Goal: Information Seeking & Learning: Learn about a topic

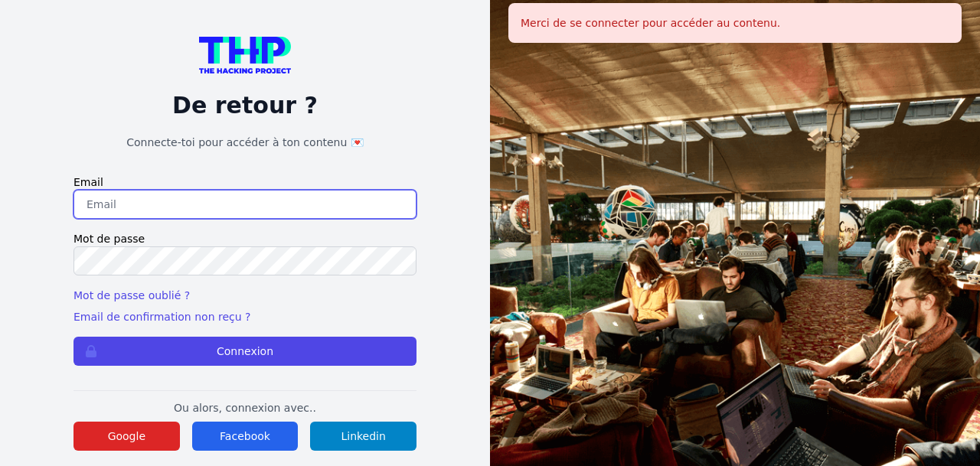
click at [302, 204] on input "email" at bounding box center [244, 204] width 343 height 29
paste input "mulezig2014@outlook.fr"
click at [93, 203] on input "mulezig2014@outlook.fr" at bounding box center [244, 204] width 343 height 29
type input "mulezig2014@outlook.fr"
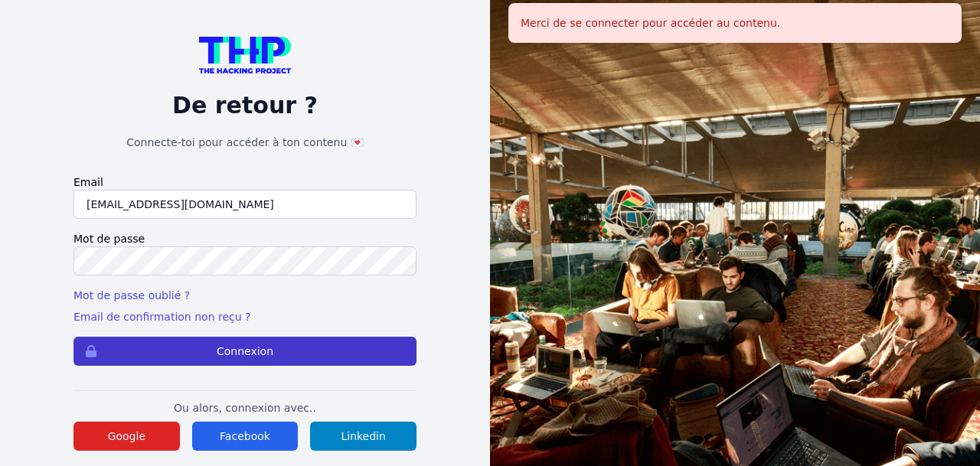
click at [239, 353] on button "Connexion" at bounding box center [244, 351] width 343 height 29
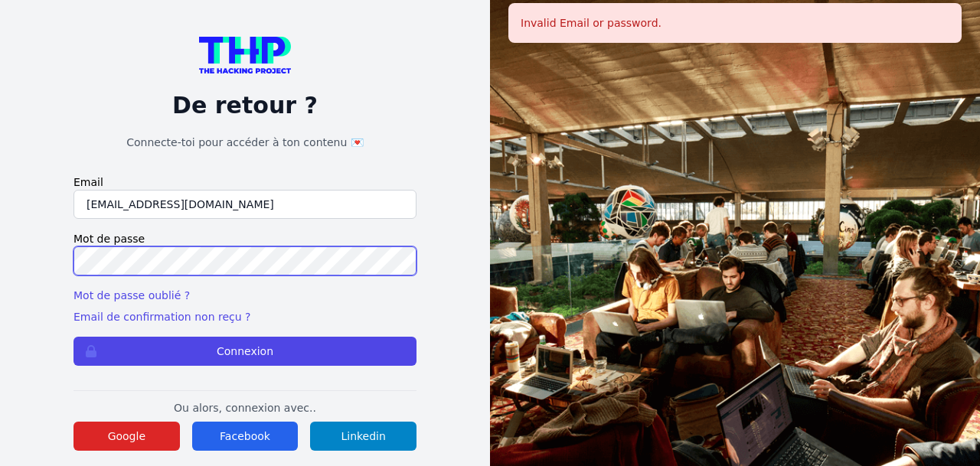
click at [73, 337] on button "Connexion" at bounding box center [244, 351] width 343 height 29
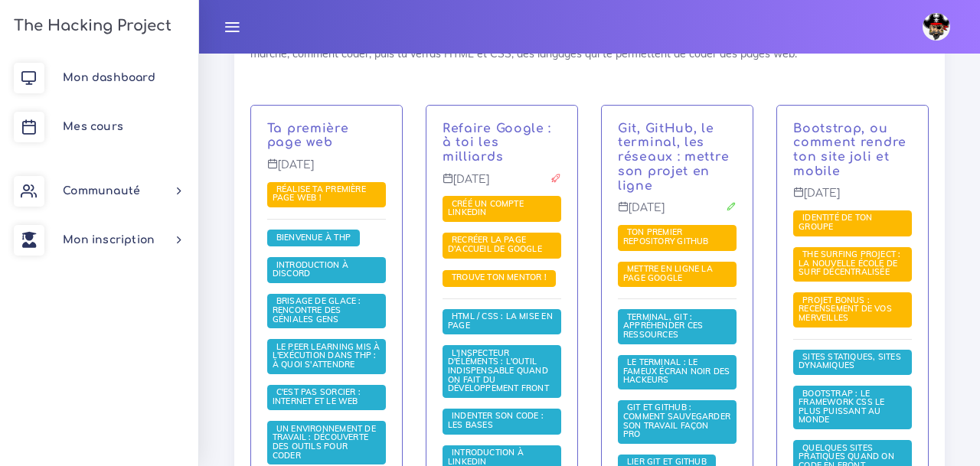
scroll to position [357, 0]
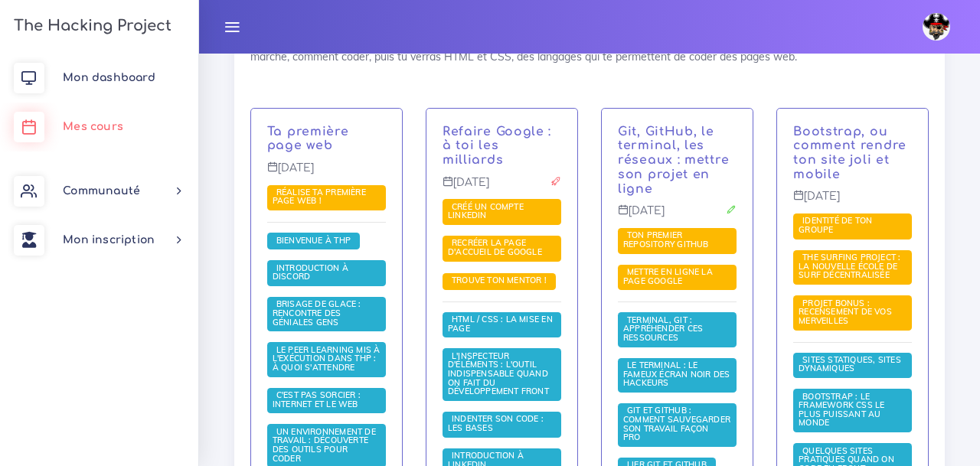
click at [95, 134] on link "Mes cours" at bounding box center [99, 127] width 198 height 49
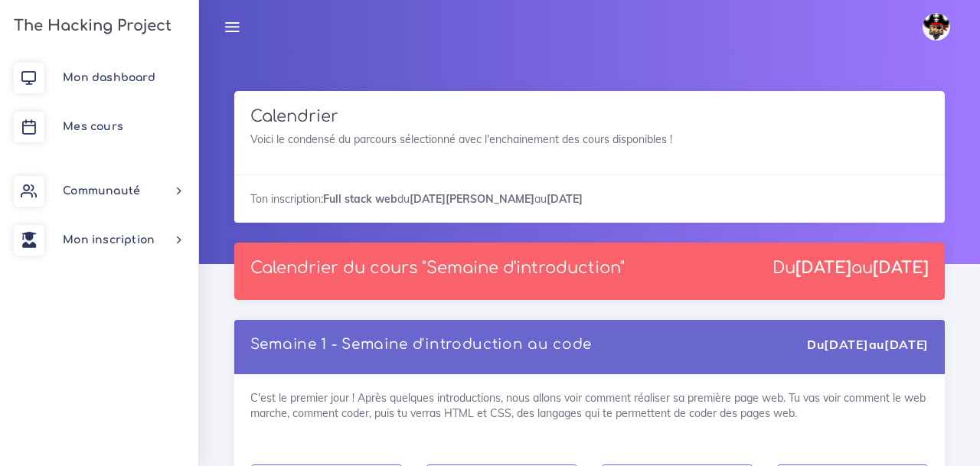
click at [92, 129] on span "Mes cours" at bounding box center [93, 126] width 60 height 11
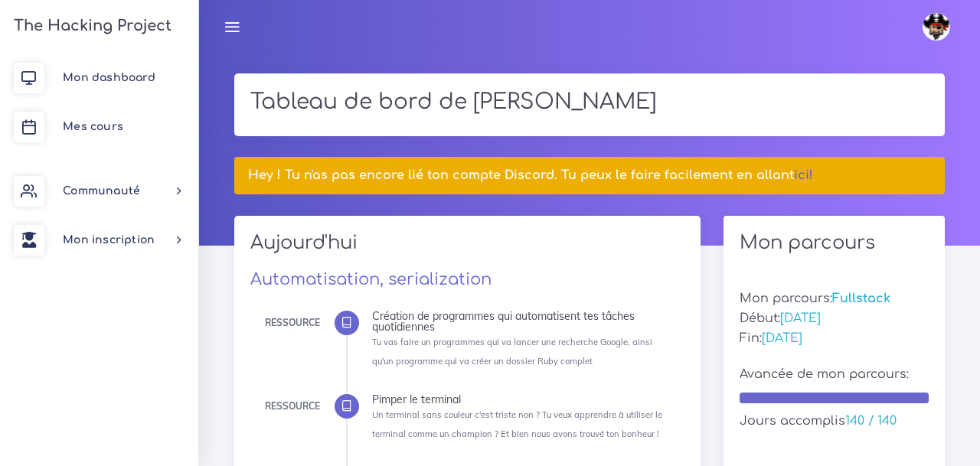
scroll to position [31, 0]
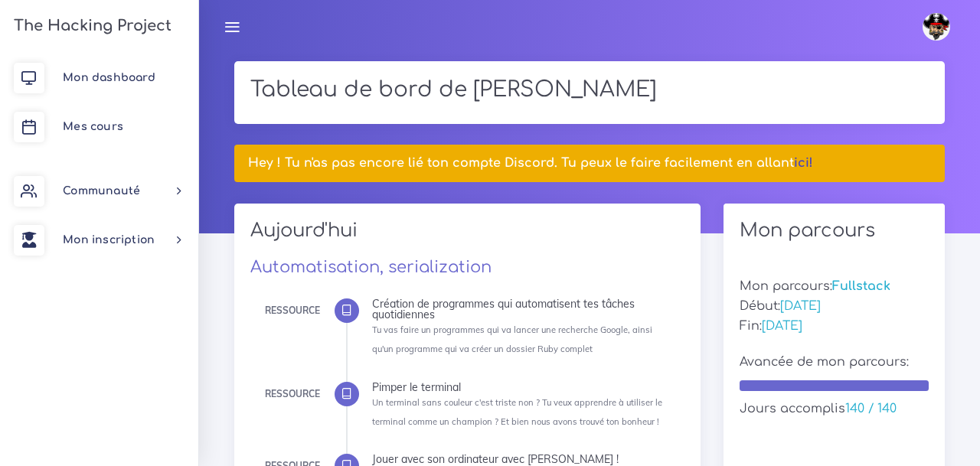
click at [798, 167] on link "ici!" at bounding box center [803, 163] width 19 height 14
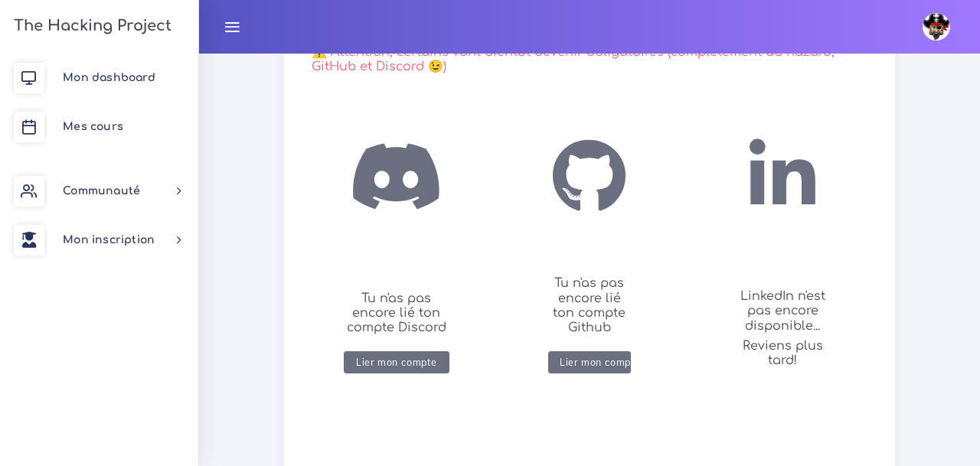
scroll to position [287, 0]
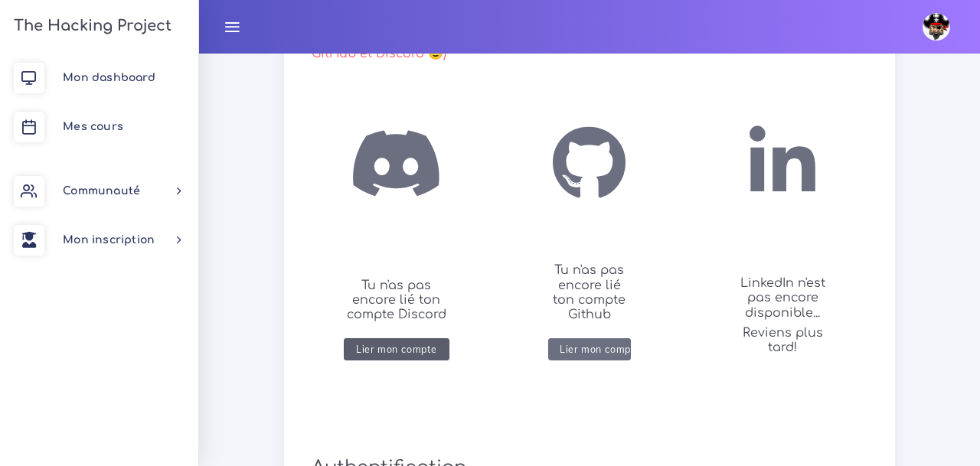
click at [410, 350] on div "Lier mon compte" at bounding box center [396, 349] width 81 height 11
click at [596, 348] on div "Lier mon compte" at bounding box center [600, 349] width 81 height 11
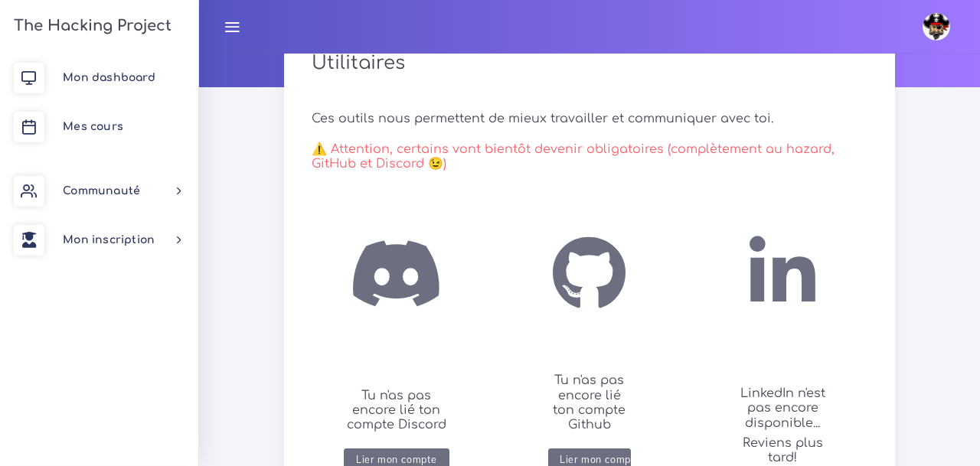
scroll to position [156, 0]
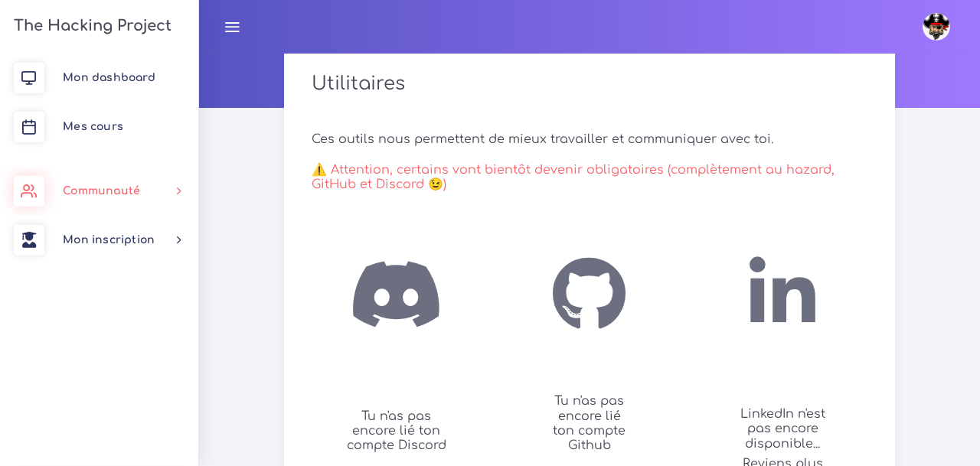
click at [153, 192] on link "Communauté" at bounding box center [99, 191] width 198 height 49
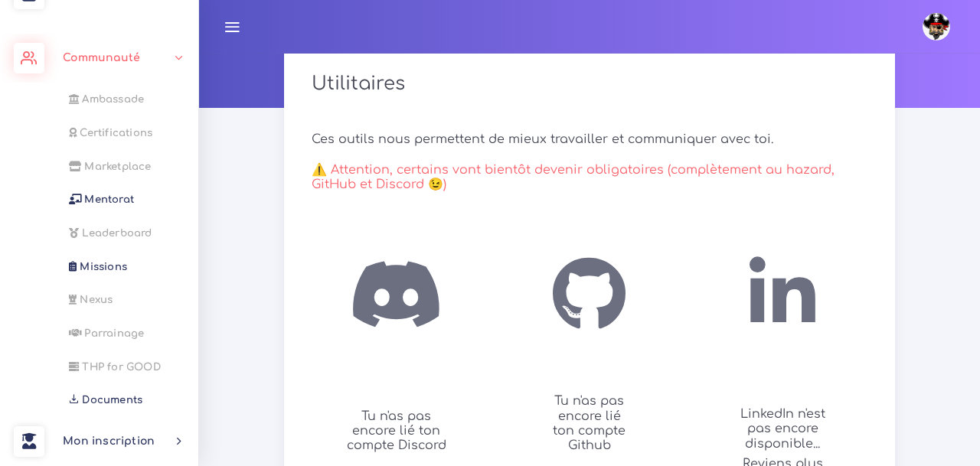
scroll to position [0, 0]
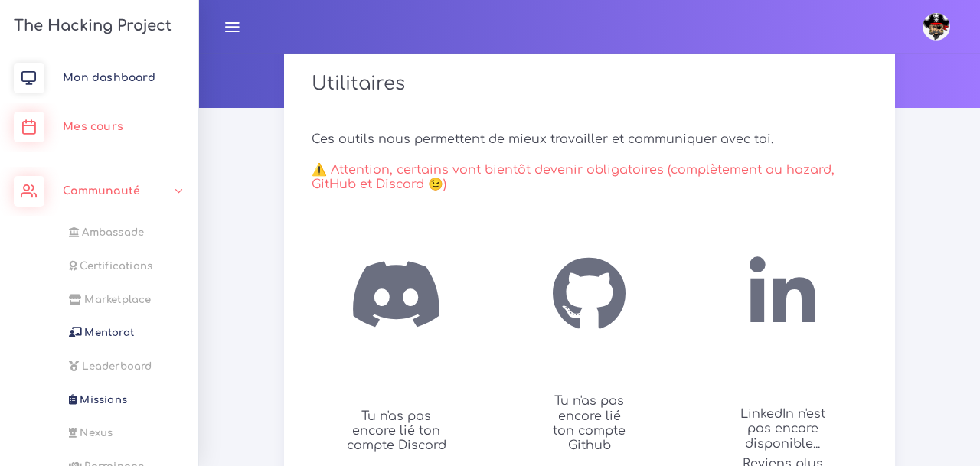
click at [109, 129] on span "Mes cours" at bounding box center [93, 126] width 60 height 11
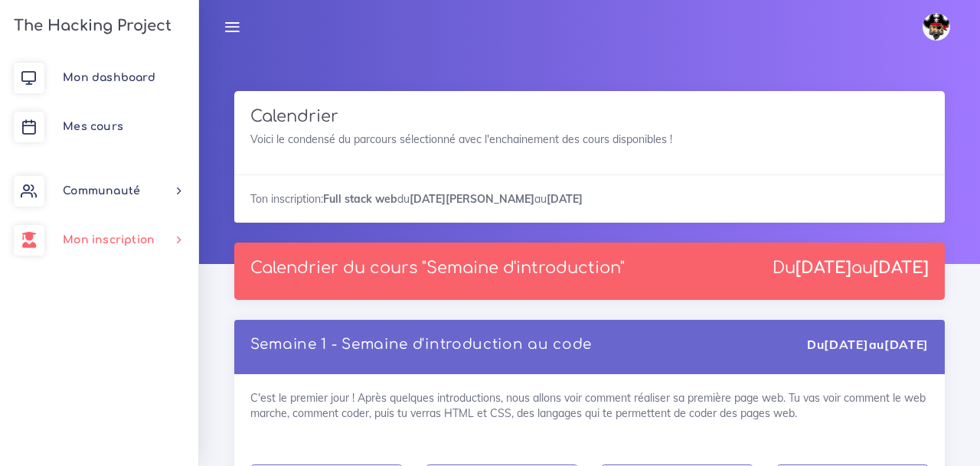
click at [127, 231] on link "Mon inscription" at bounding box center [99, 240] width 198 height 49
click at [137, 282] on link "Choisir un parcours" at bounding box center [96, 282] width 198 height 34
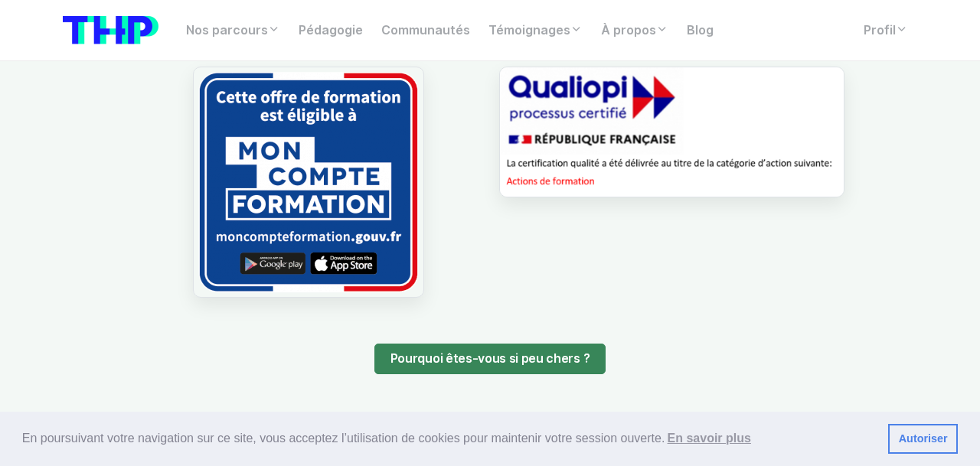
scroll to position [1480, 0]
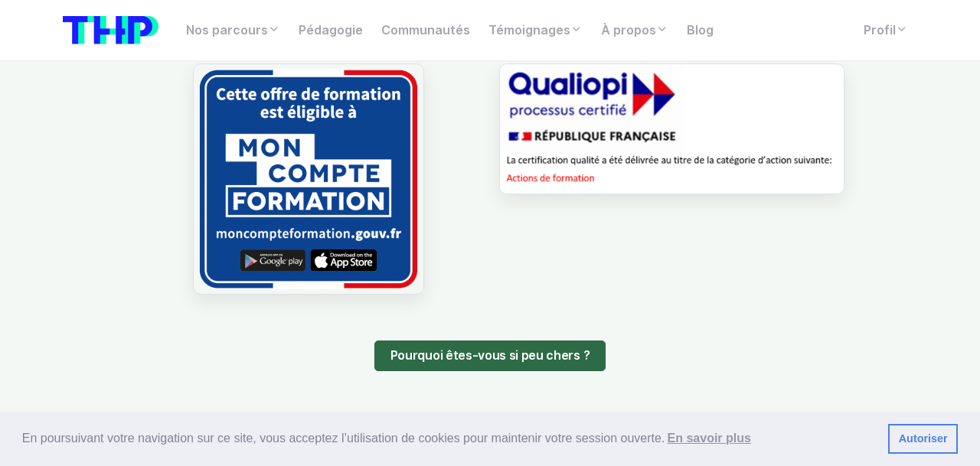
click at [445, 357] on link "Pourquoi êtes-vous si peu chers ?" at bounding box center [489, 356] width 231 height 31
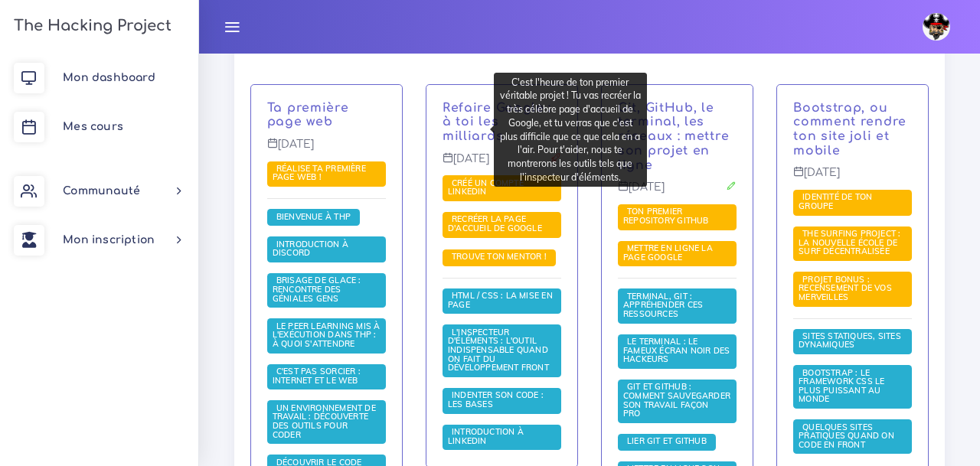
scroll to position [380, 0]
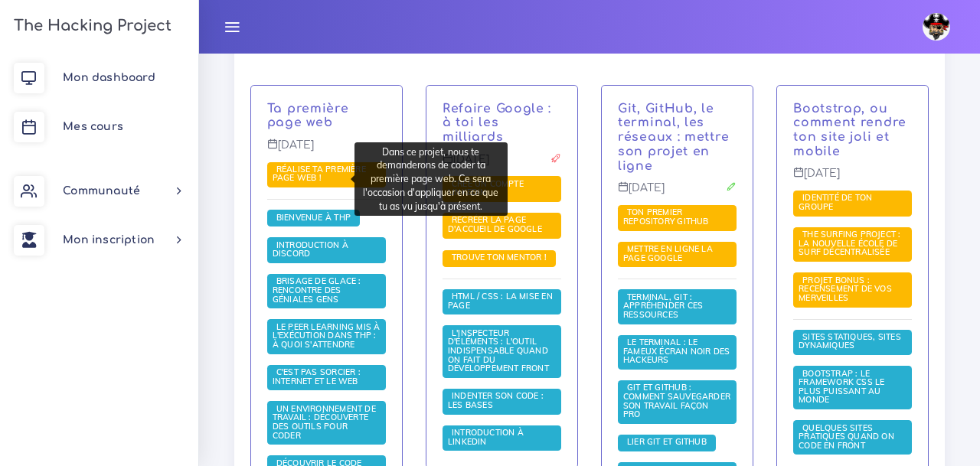
click at [302, 179] on span "Réalise ta première page web !" at bounding box center [318, 174] width 93 height 20
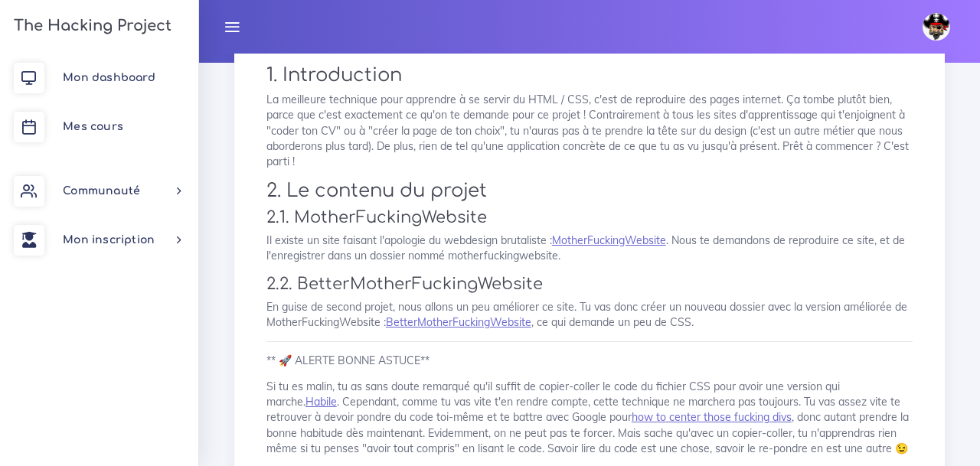
scroll to position [199, 0]
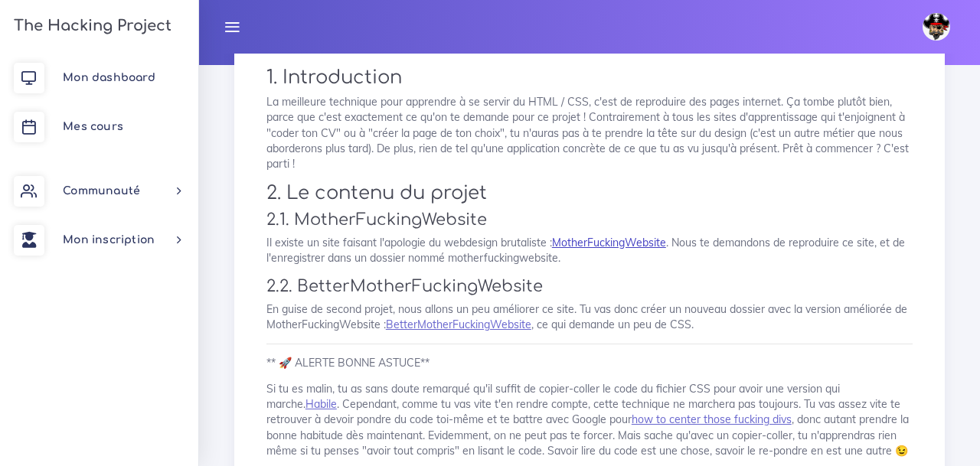
click at [614, 240] on link "MotherFuckingWebsite" at bounding box center [609, 243] width 114 height 14
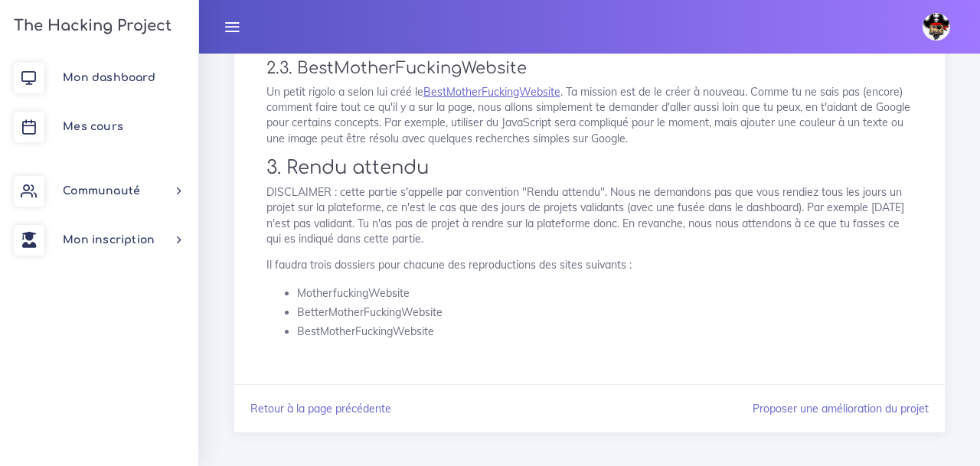
scroll to position [631, 0]
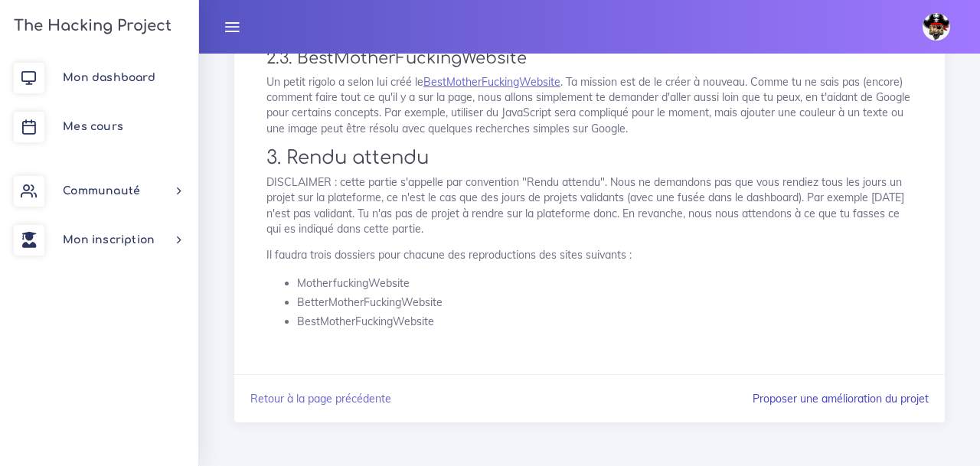
click at [771, 401] on link "Proposer une amélioration du projet" at bounding box center [840, 399] width 176 height 14
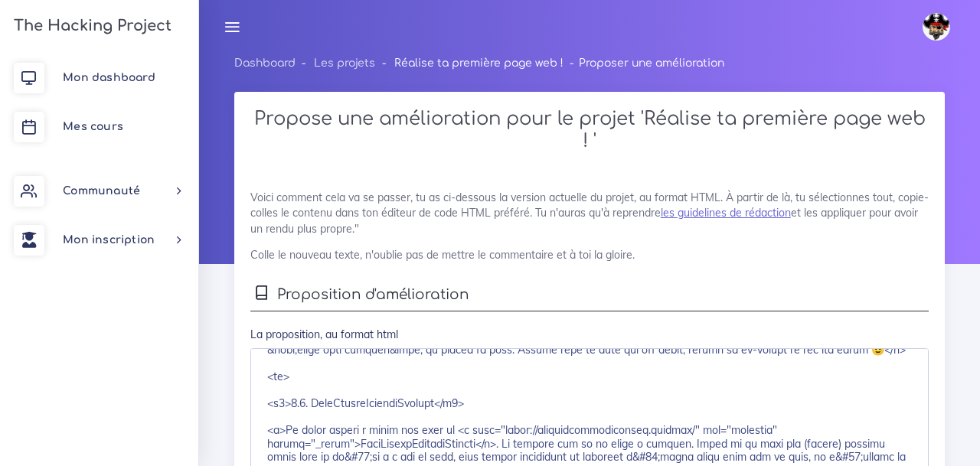
click at [482, 67] on link "Réalise ta première page web !" at bounding box center [478, 62] width 169 height 11
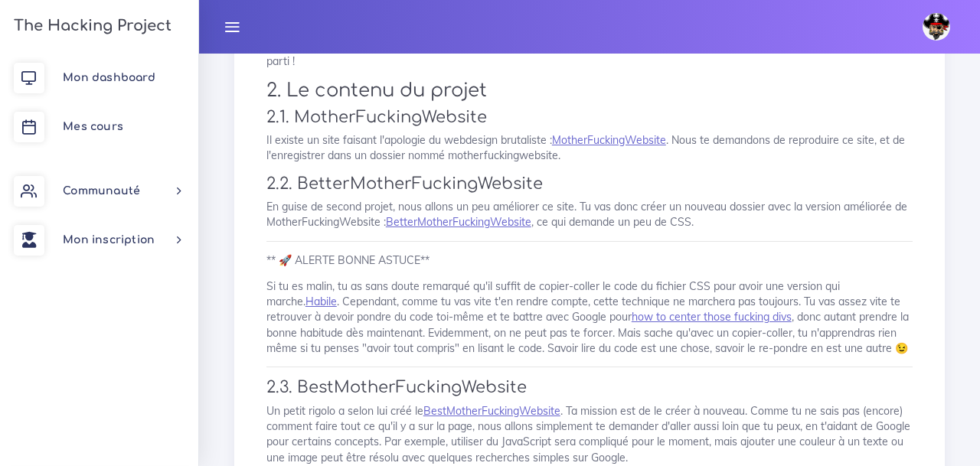
scroll to position [305, 0]
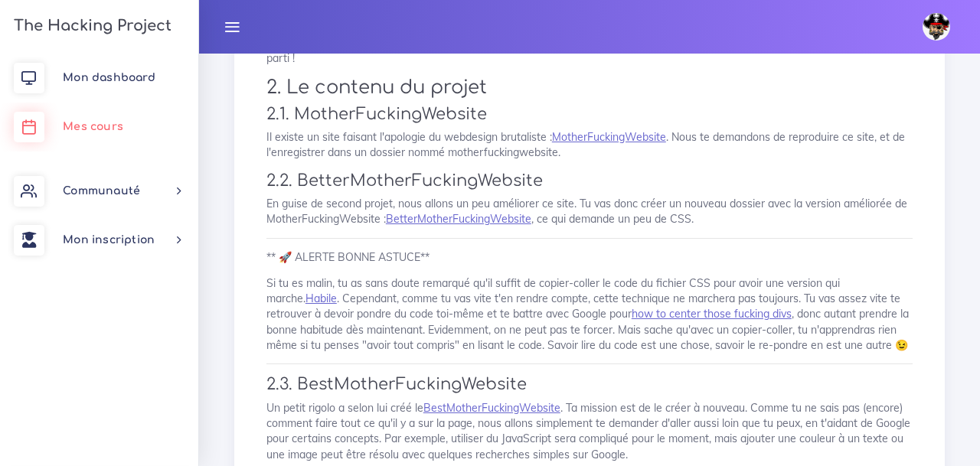
click at [94, 132] on span "Mes cours" at bounding box center [93, 126] width 60 height 11
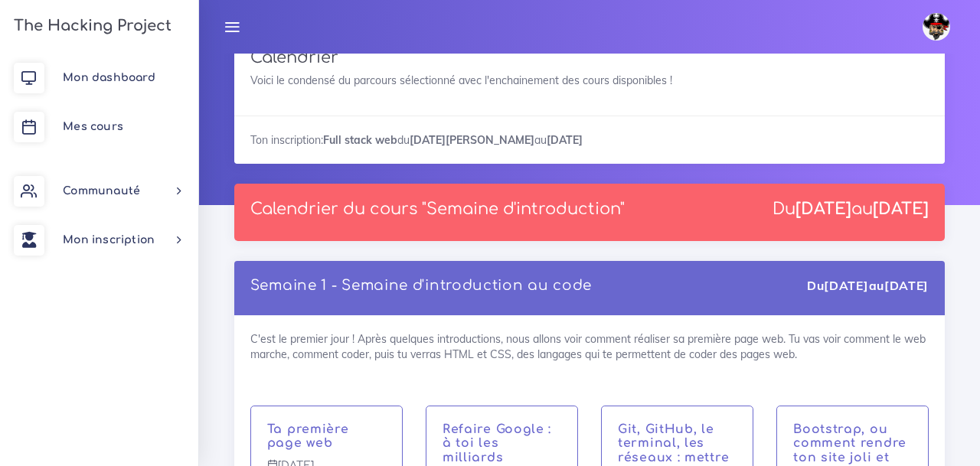
scroll to position [57, 0]
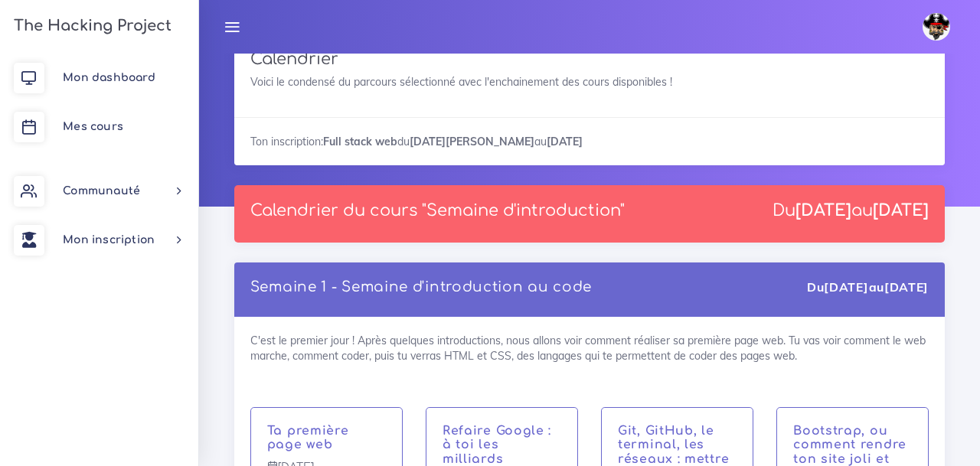
click at [406, 286] on link "Semaine 1 - Semaine d'introduction au code" at bounding box center [420, 286] width 341 height 15
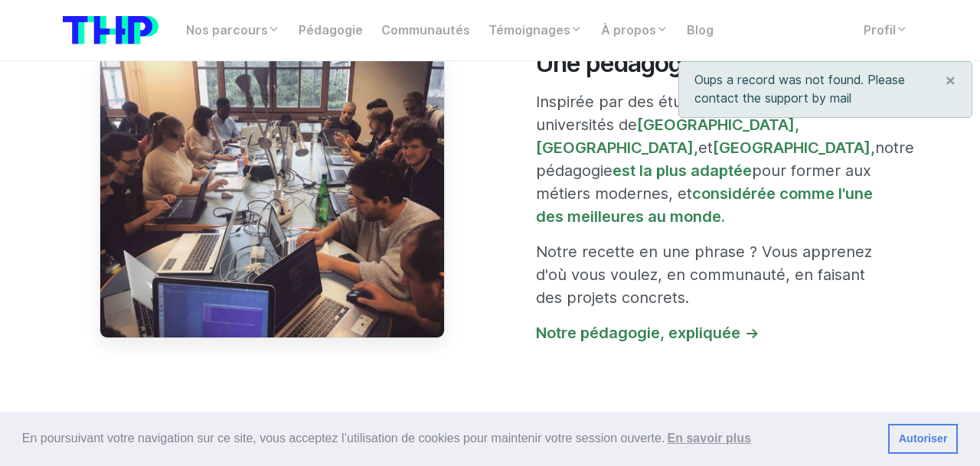
scroll to position [1263, 0]
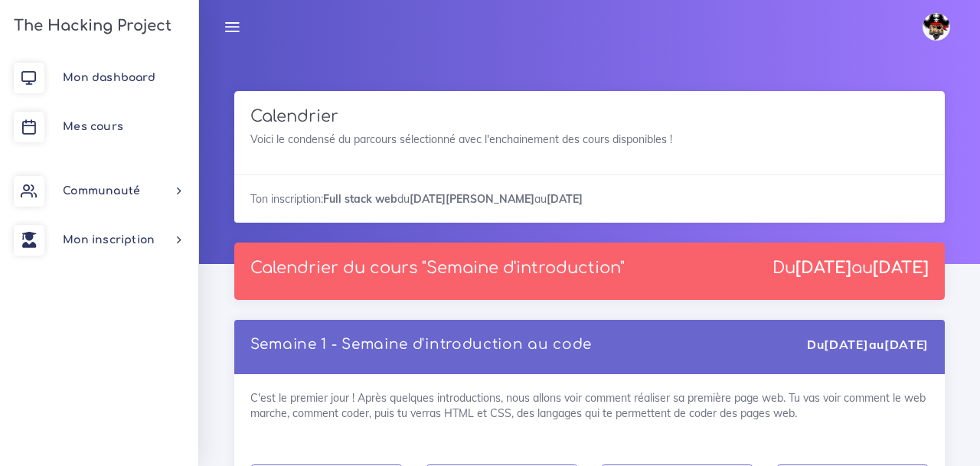
scroll to position [57, 0]
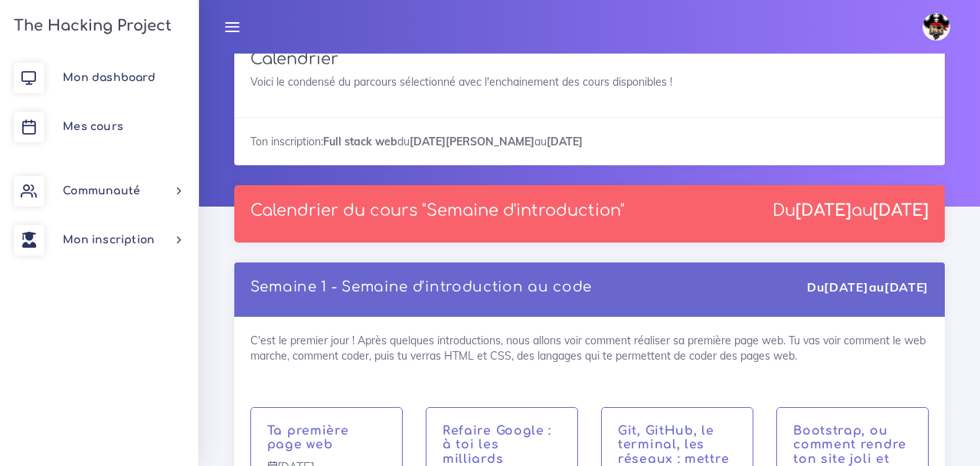
click at [368, 295] on link "Semaine 1 - Semaine d'introduction au code" at bounding box center [420, 286] width 341 height 15
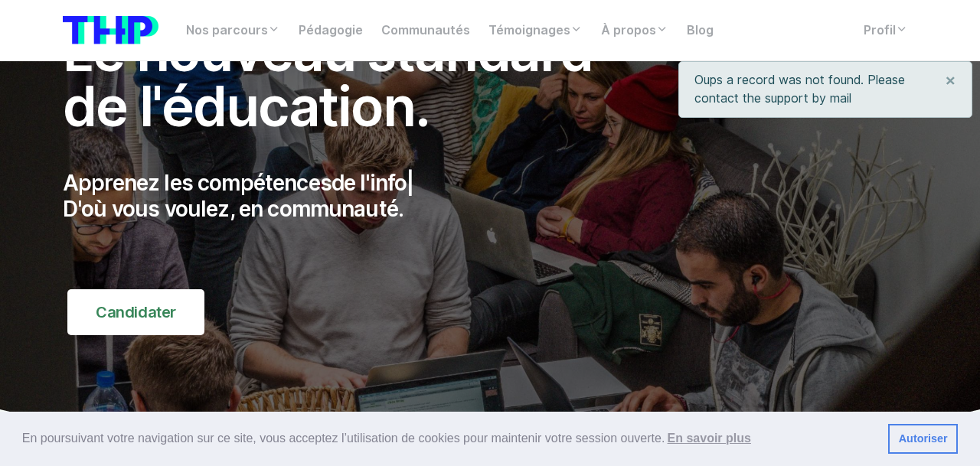
scroll to position [110, 0]
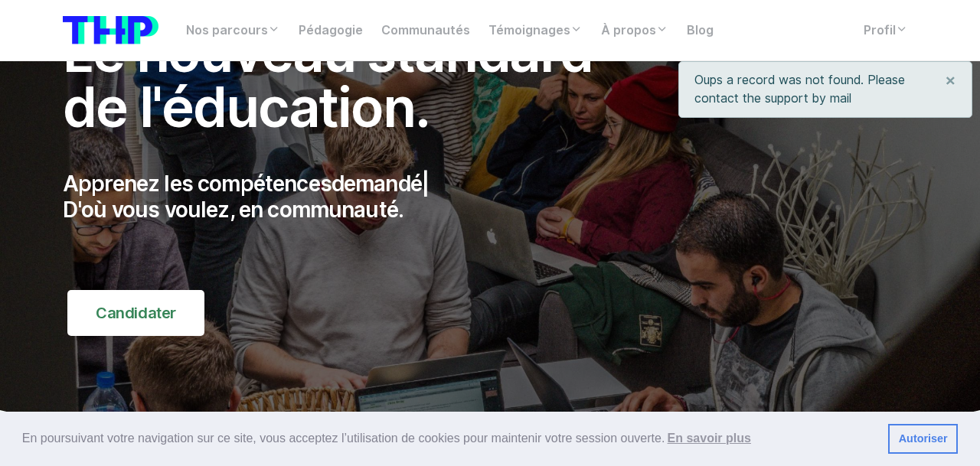
click at [947, 443] on link "Autoriser" at bounding box center [923, 439] width 70 height 31
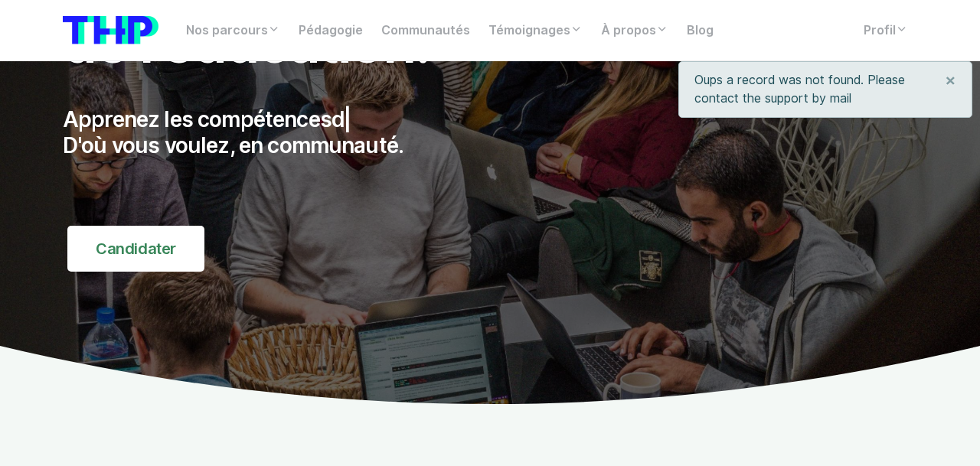
scroll to position [0, 0]
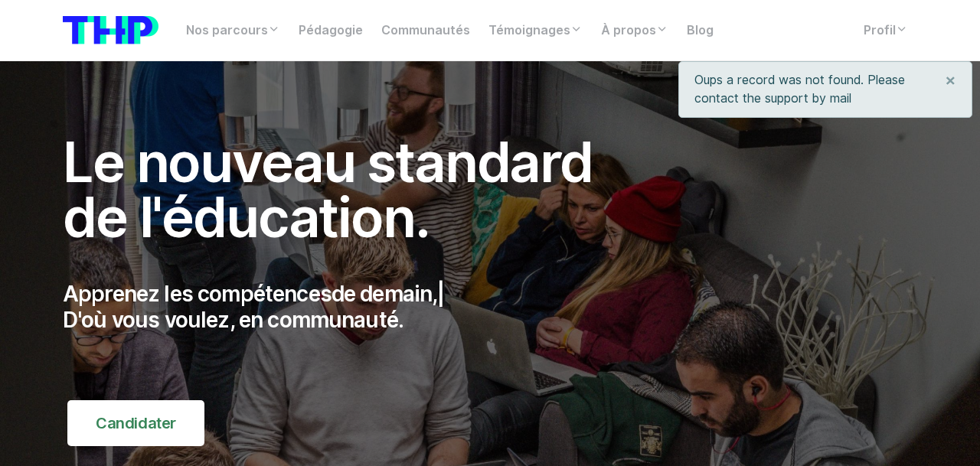
click at [901, 82] on div "Oups a record was not found. Please contact the support by mail ×" at bounding box center [825, 89] width 294 height 57
click at [953, 85] on span "×" at bounding box center [950, 80] width 11 height 22
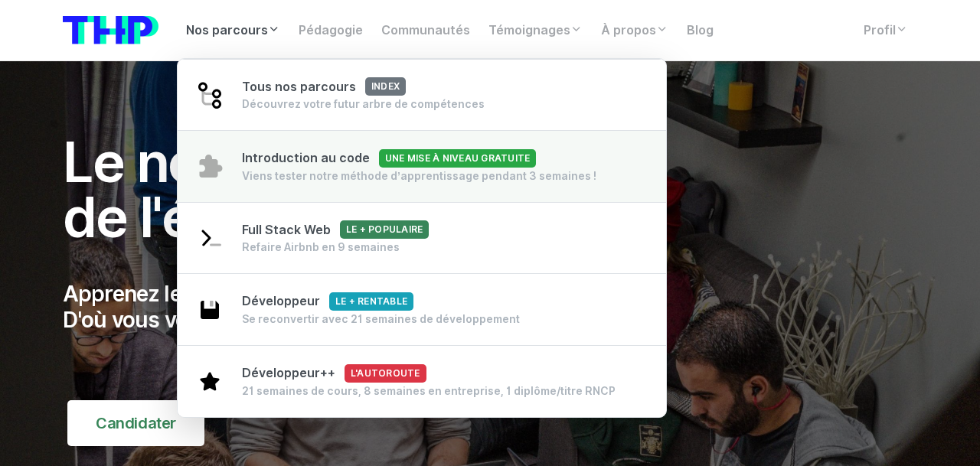
click at [389, 165] on span "Une mise à niveau gratuite" at bounding box center [457, 158] width 157 height 18
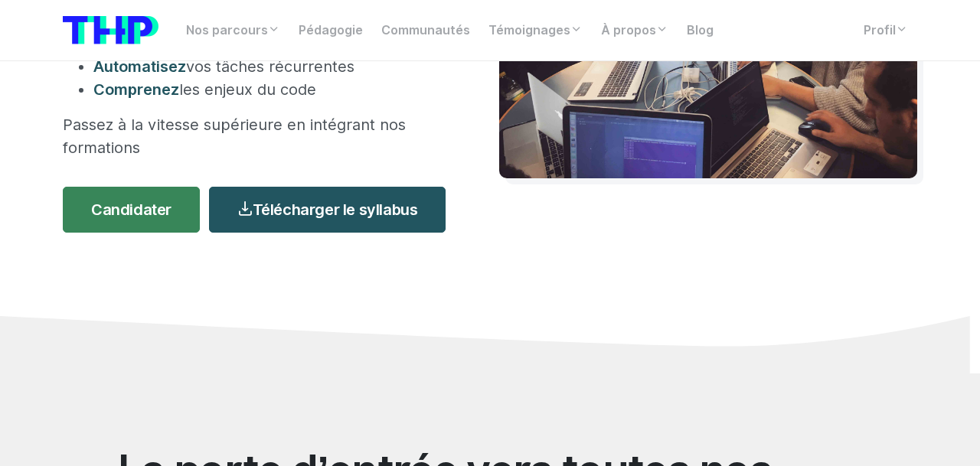
scroll to position [365, 0]
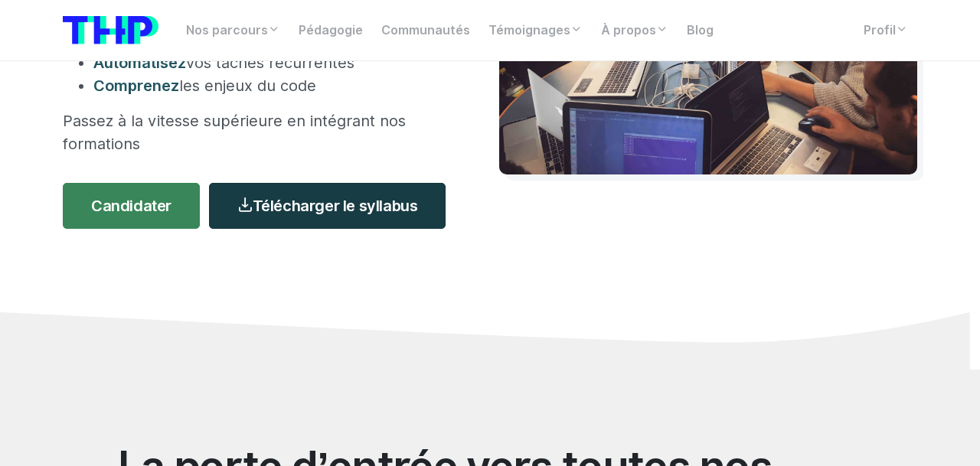
click at [366, 213] on link "Télécharger le syllabus" at bounding box center [327, 206] width 237 height 46
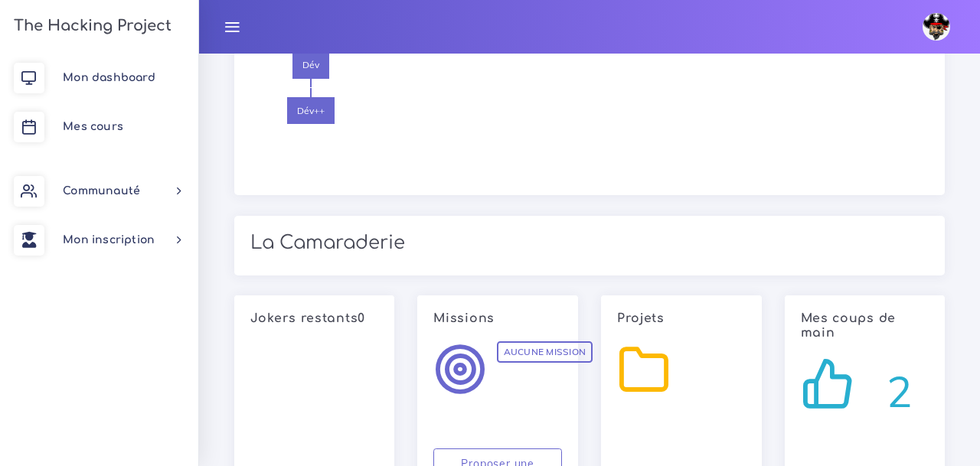
scroll to position [2000, 0]
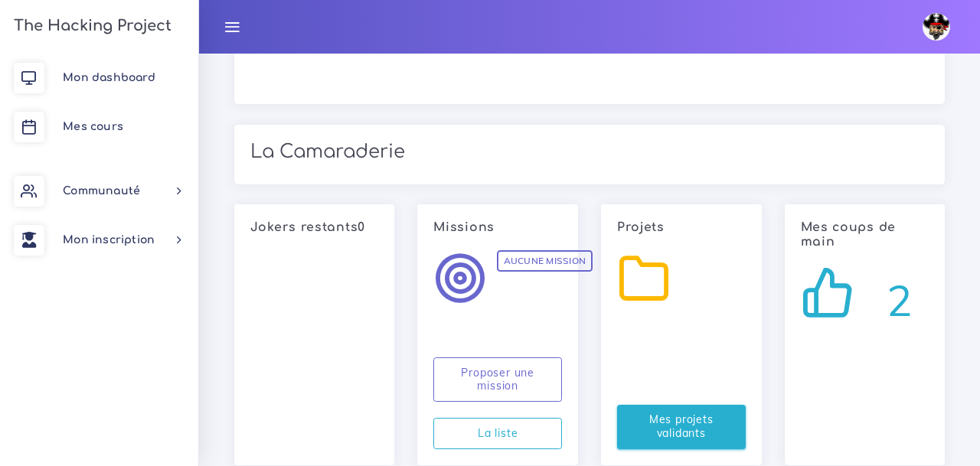
click at [697, 405] on link "Mes projets validants" at bounding box center [681, 427] width 129 height 44
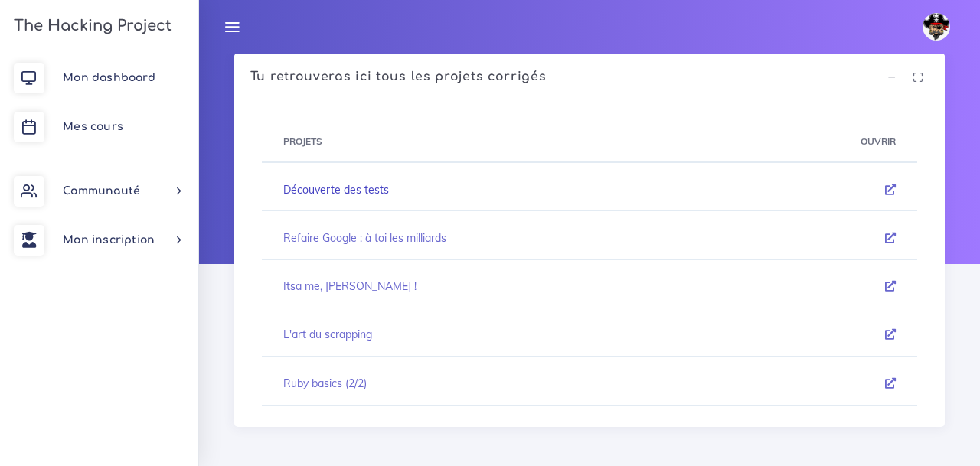
click at [386, 189] on link "Découverte des tests" at bounding box center [336, 190] width 106 height 14
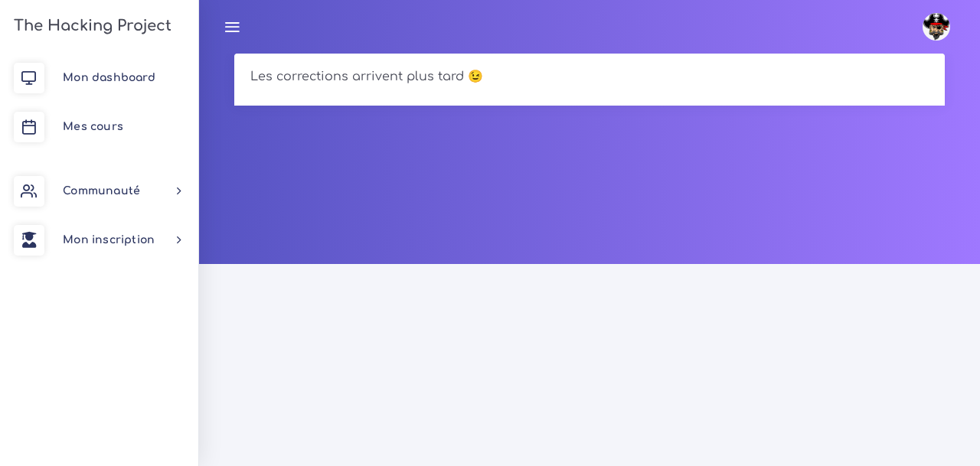
click at [342, 84] on h5 "Les corrections arrivent plus tard 😉" at bounding box center [589, 77] width 678 height 15
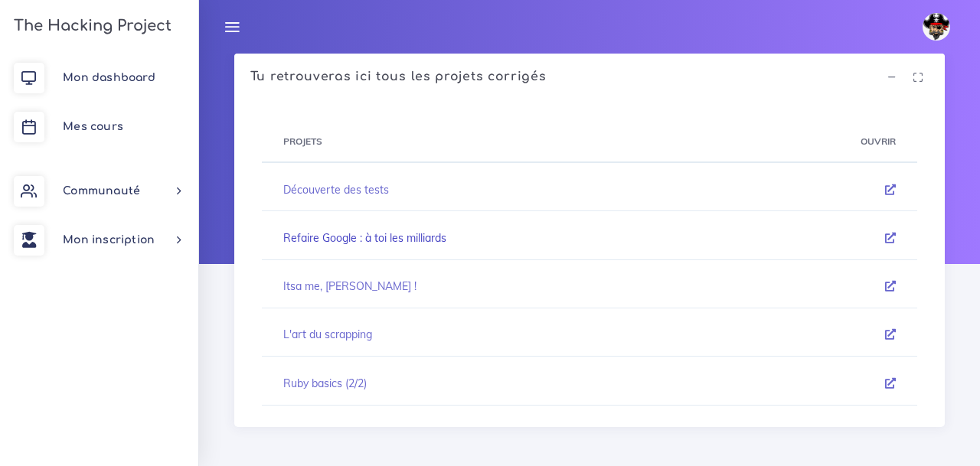
click at [374, 239] on link "Refaire Google : à toi les milliards" at bounding box center [364, 238] width 163 height 14
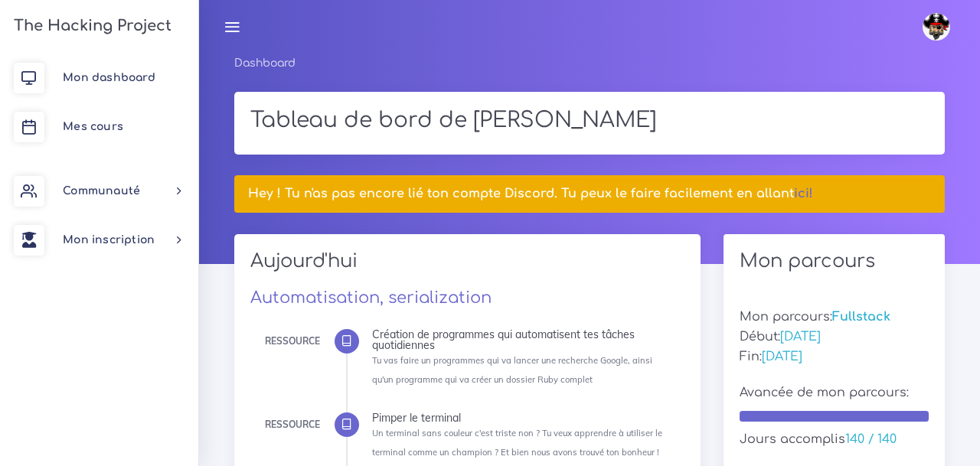
scroll to position [2000, 0]
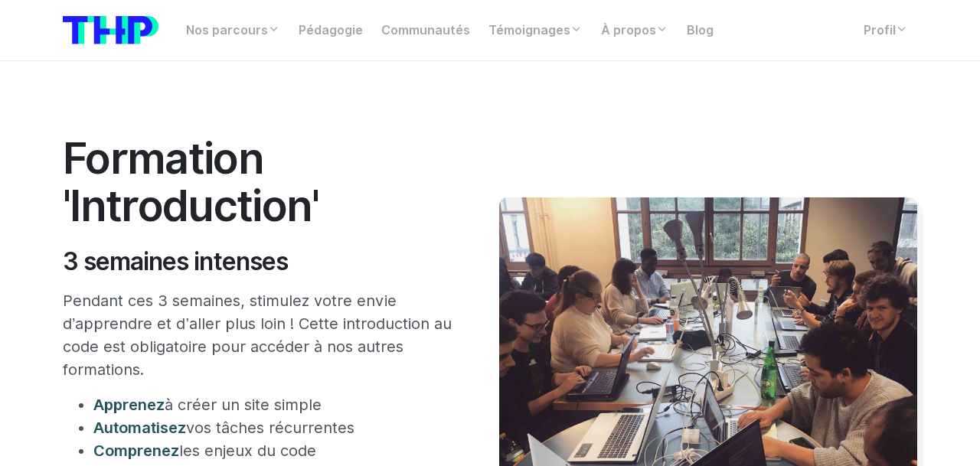
scroll to position [365, 0]
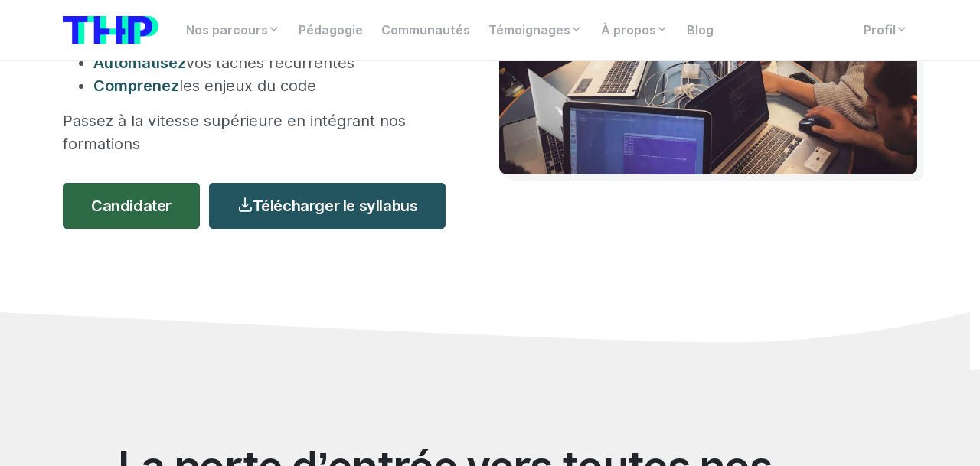
click at [127, 211] on link "Candidater" at bounding box center [131, 206] width 137 height 46
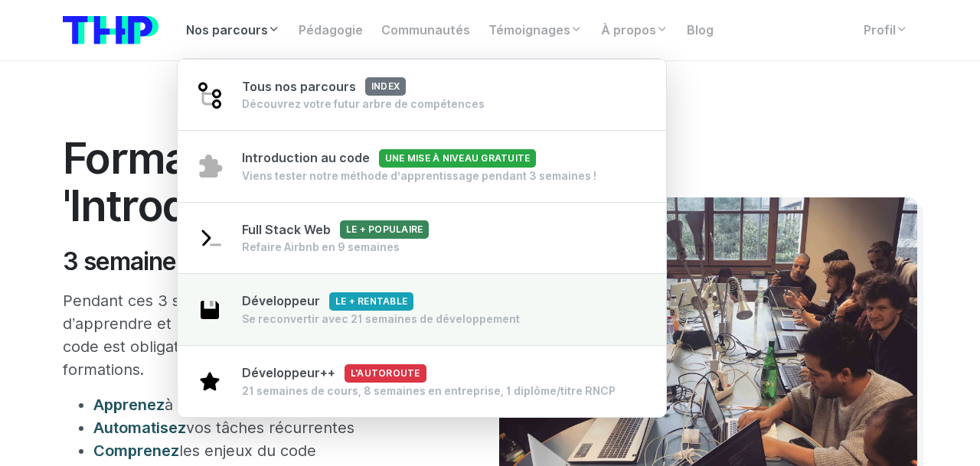
click at [289, 305] on span "Développeur Le + rentable" at bounding box center [327, 301] width 171 height 15
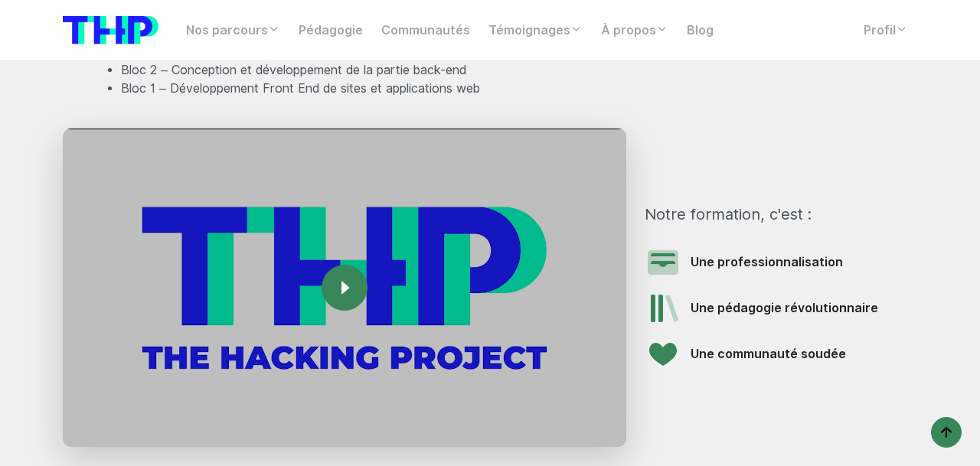
scroll to position [1931, 0]
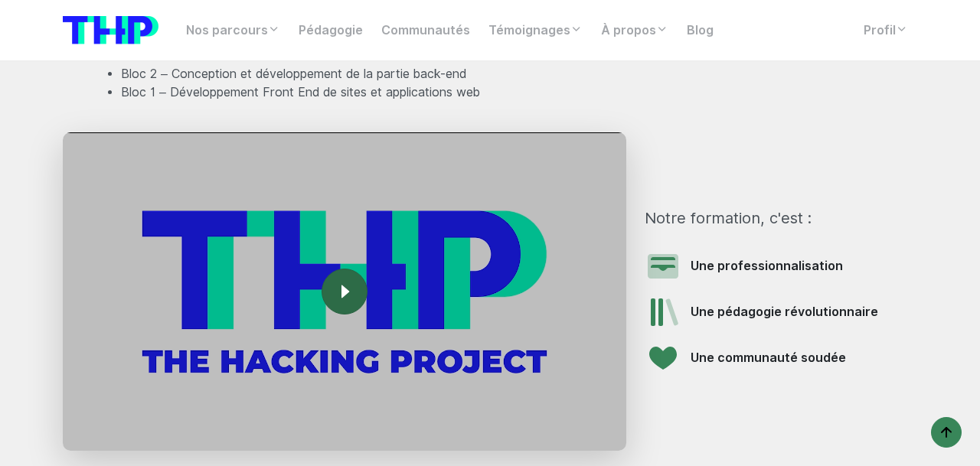
click at [343, 279] on rect at bounding box center [344, 291] width 24 height 24
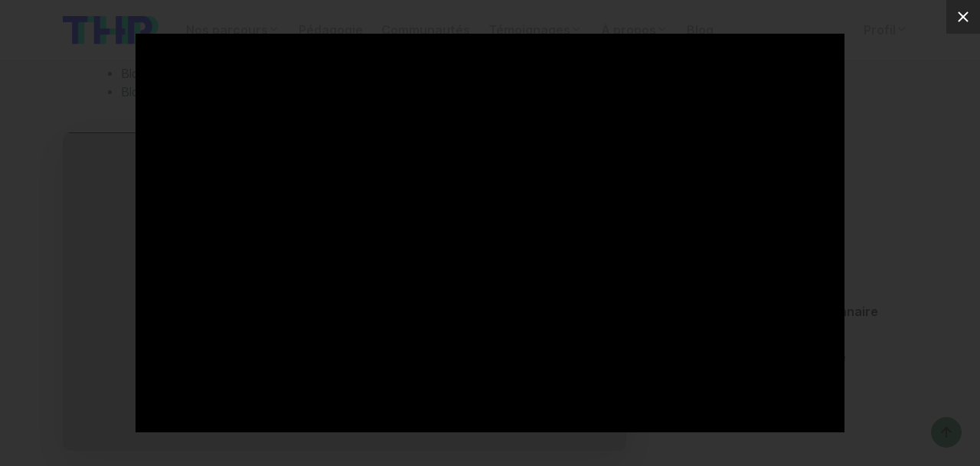
click at [959, 10] on icon at bounding box center [963, 17] width 18 height 18
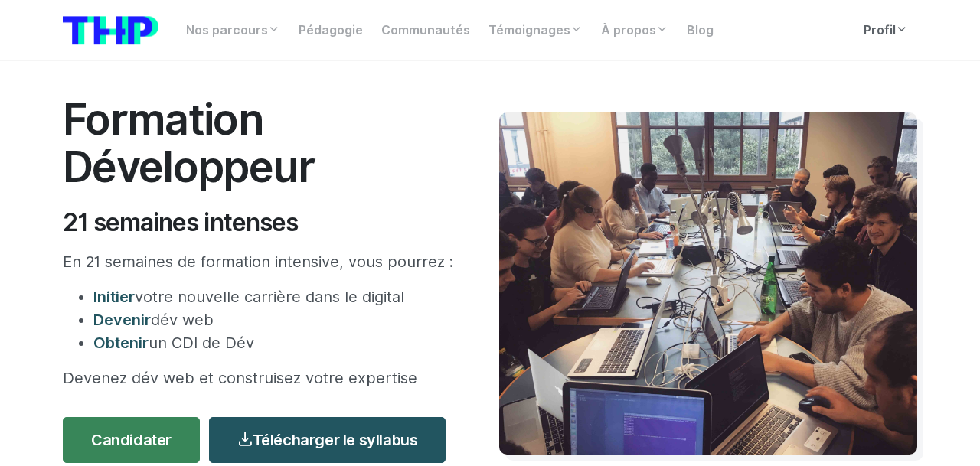
scroll to position [0, 0]
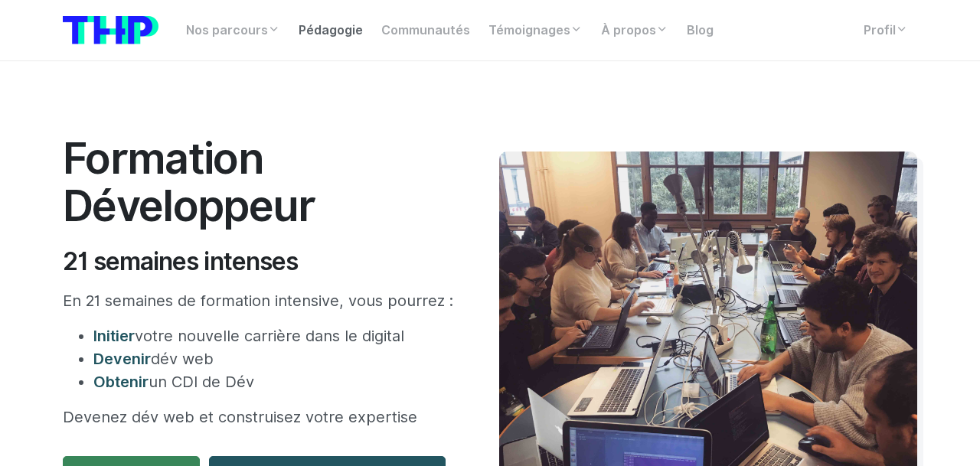
click at [344, 28] on link "Pédagogie" at bounding box center [330, 30] width 83 height 31
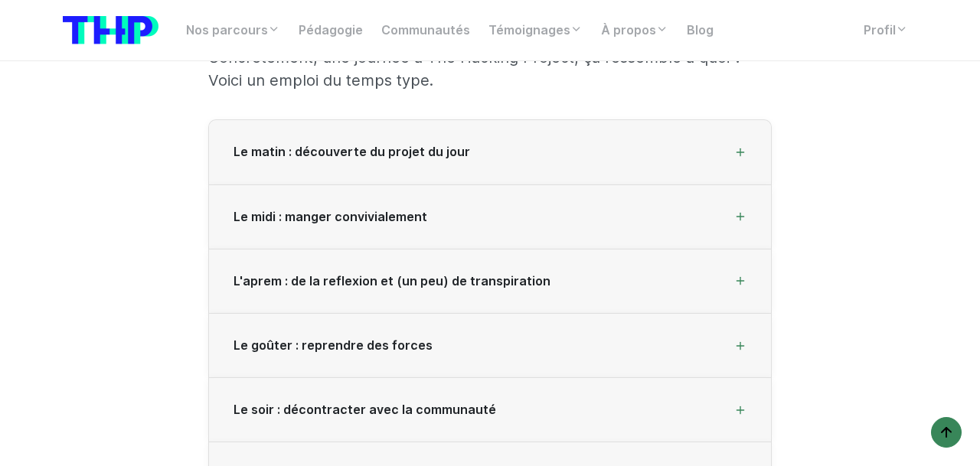
scroll to position [2100, 0]
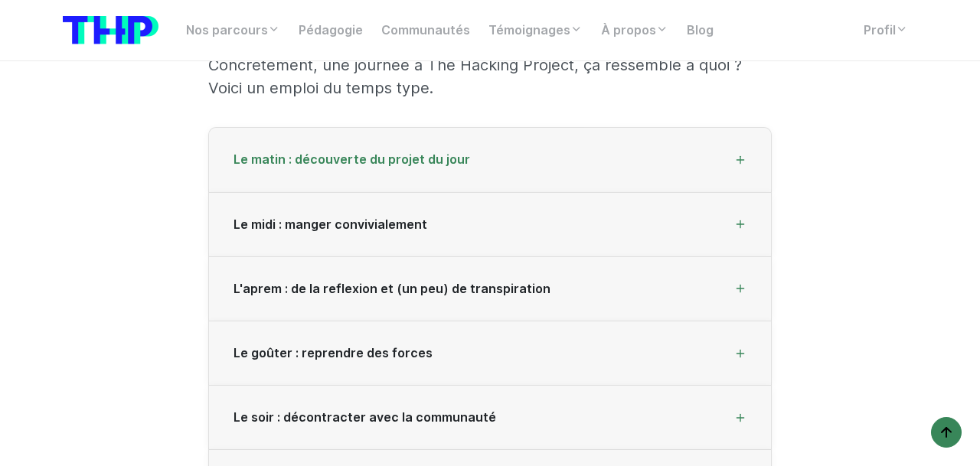
click at [437, 163] on span "Le matin : découverte du projet du jour" at bounding box center [351, 159] width 237 height 15
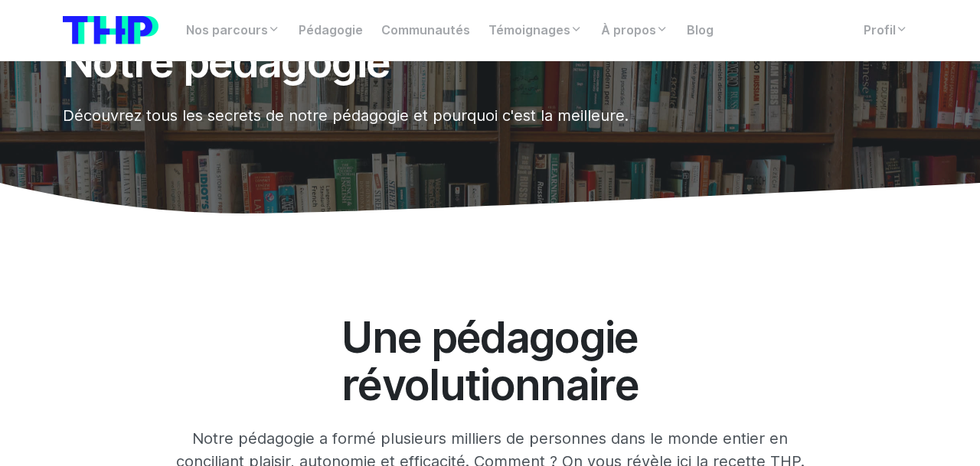
scroll to position [0, 0]
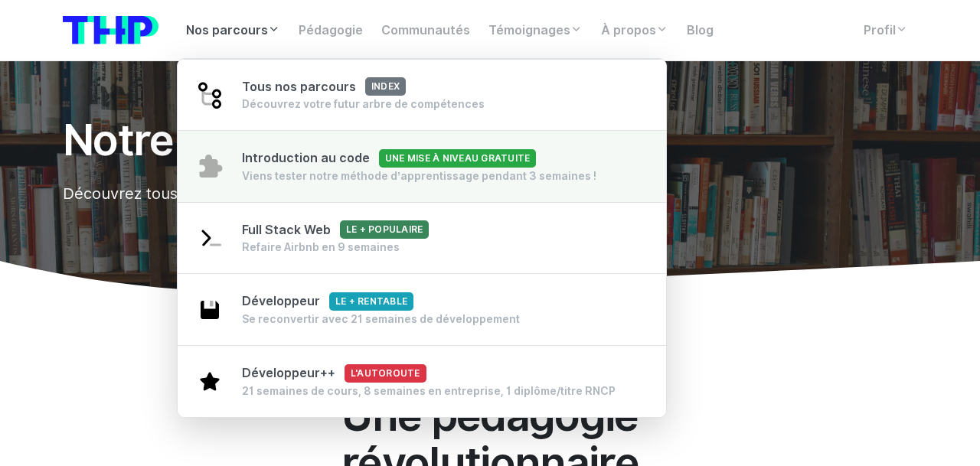
click at [335, 171] on div "Viens tester notre méthode d’apprentissage pendant 3 semaines !" at bounding box center [419, 175] width 354 height 15
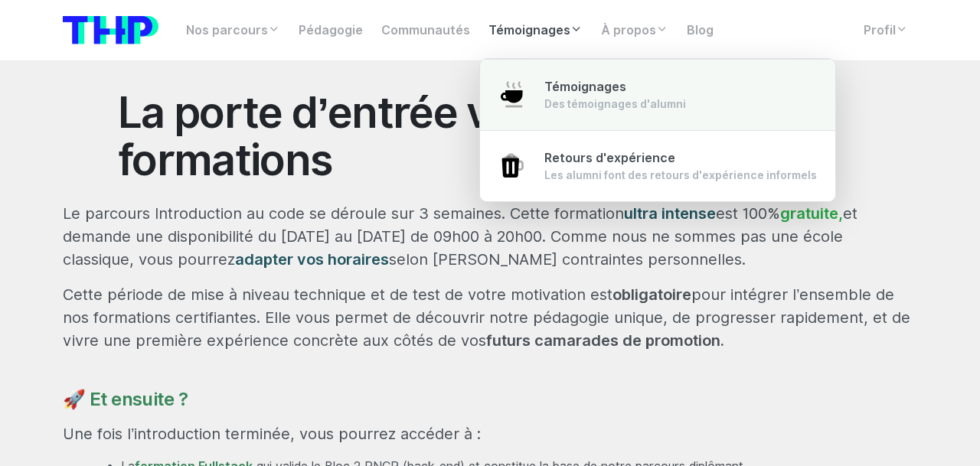
scroll to position [720, 0]
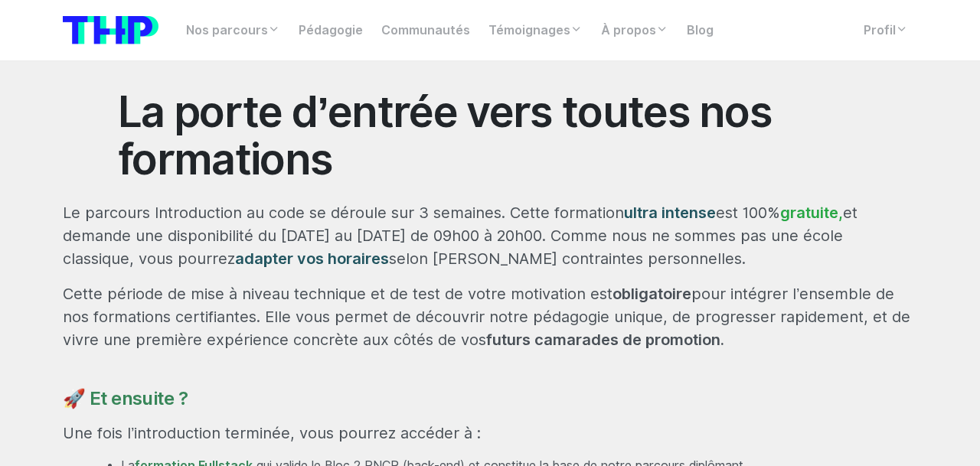
click at [434, 130] on h2 "La porte d’entrée vers toutes nos formations" at bounding box center [490, 135] width 744 height 94
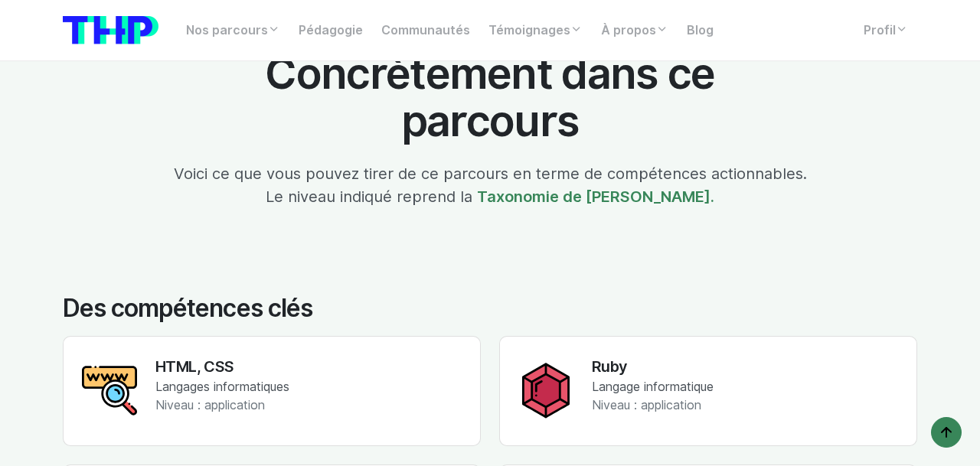
scroll to position [2145, 0]
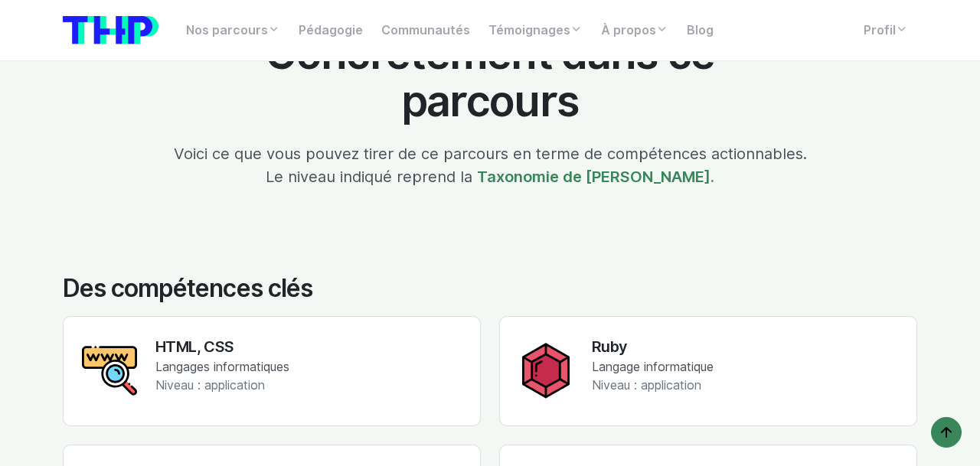
click at [265, 359] on div "HTML, CSS Langages informatiques Niveau : application" at bounding box center [222, 371] width 134 height 72
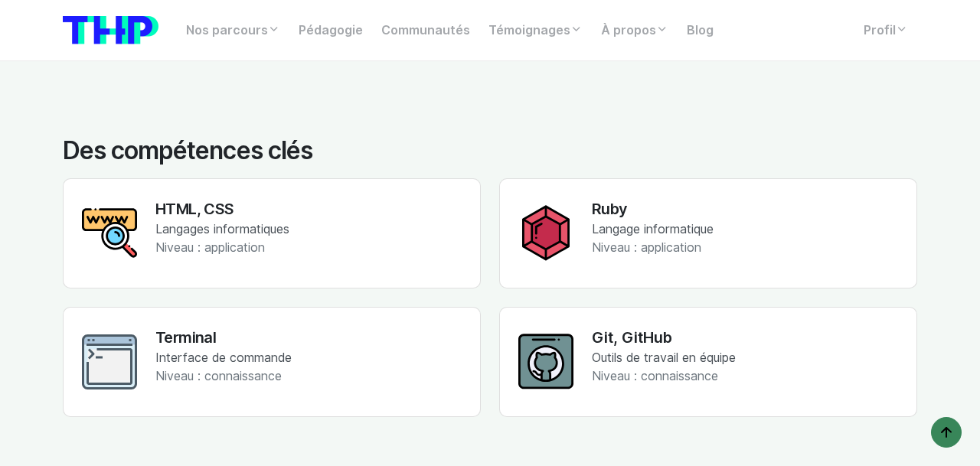
scroll to position [2302, 0]
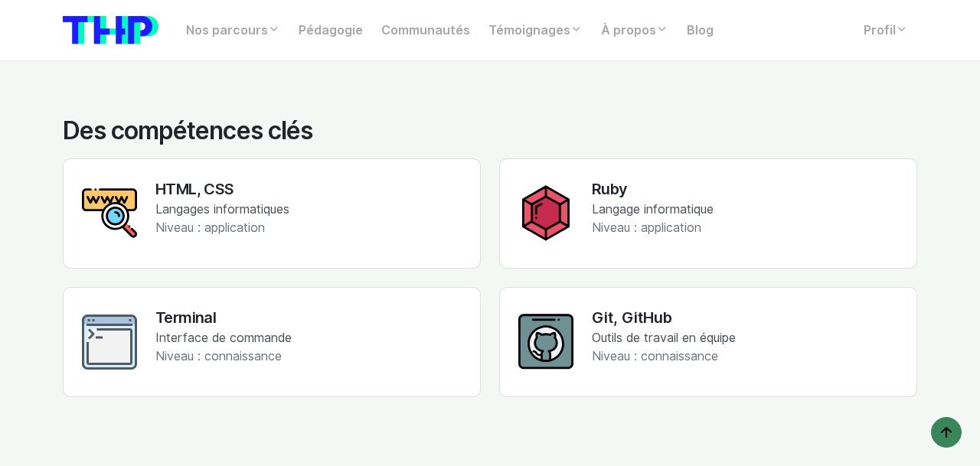
click at [199, 328] on h3 "Terminal" at bounding box center [223, 317] width 136 height 23
click at [667, 366] on div "Git, GitHub Outils de travail en équipe Niveau : connaissance" at bounding box center [664, 342] width 144 height 72
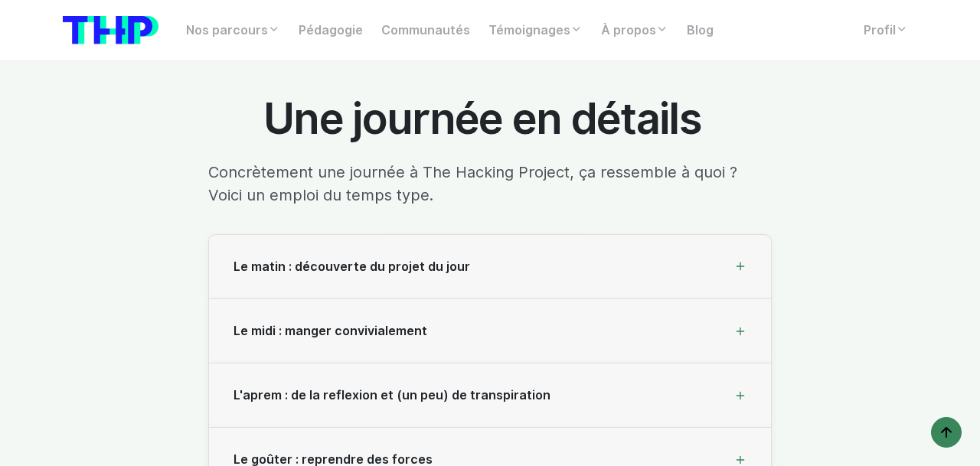
scroll to position [4322, 0]
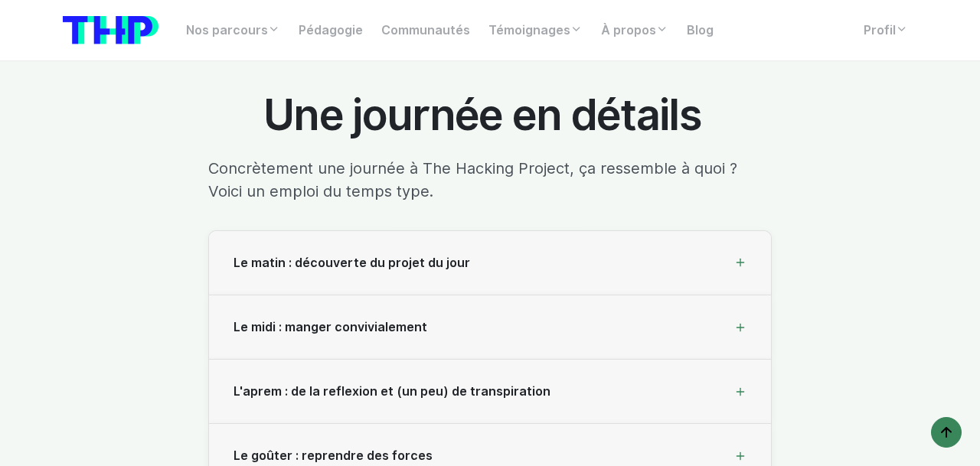
click at [455, 263] on div "Le matin : découverte du projet du jour" at bounding box center [490, 263] width 562 height 64
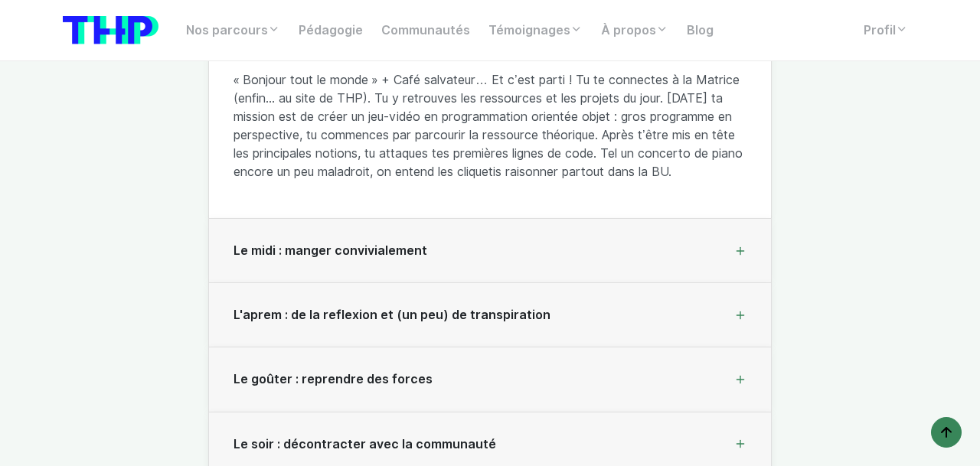
scroll to position [4632, 0]
click at [512, 253] on div "Le midi : manger convivialement" at bounding box center [490, 250] width 562 height 64
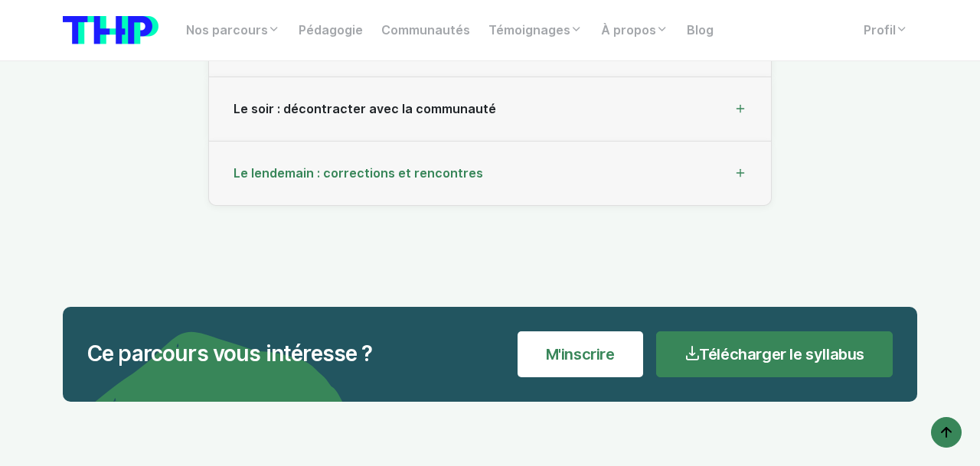
scroll to position [4845, 0]
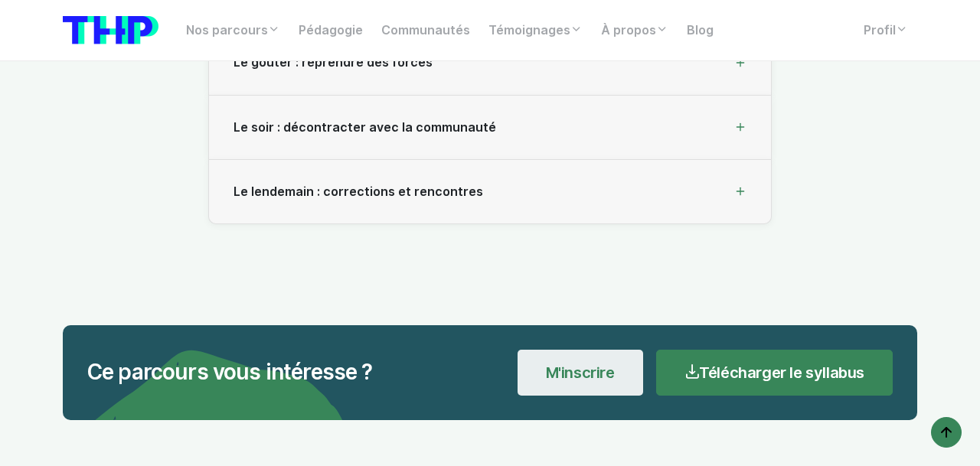
click at [601, 350] on link "M'inscrire" at bounding box center [580, 373] width 126 height 46
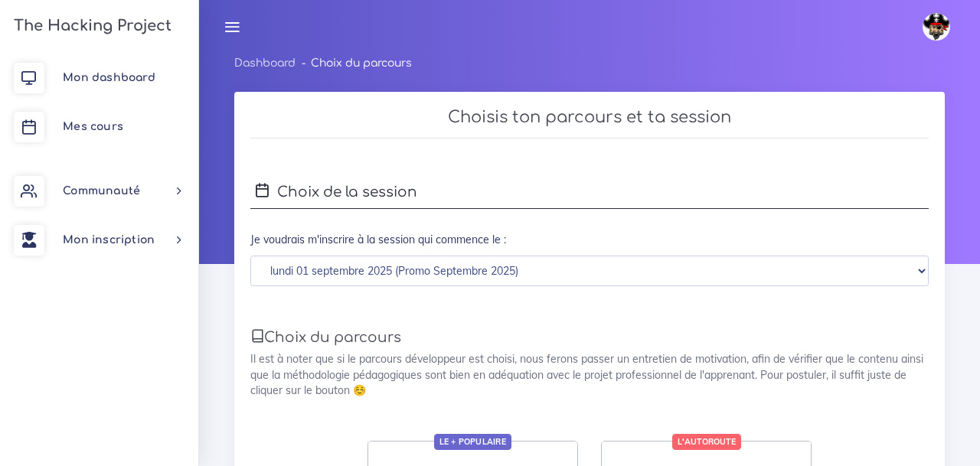
click at [935, 28] on img at bounding box center [936, 27] width 28 height 28
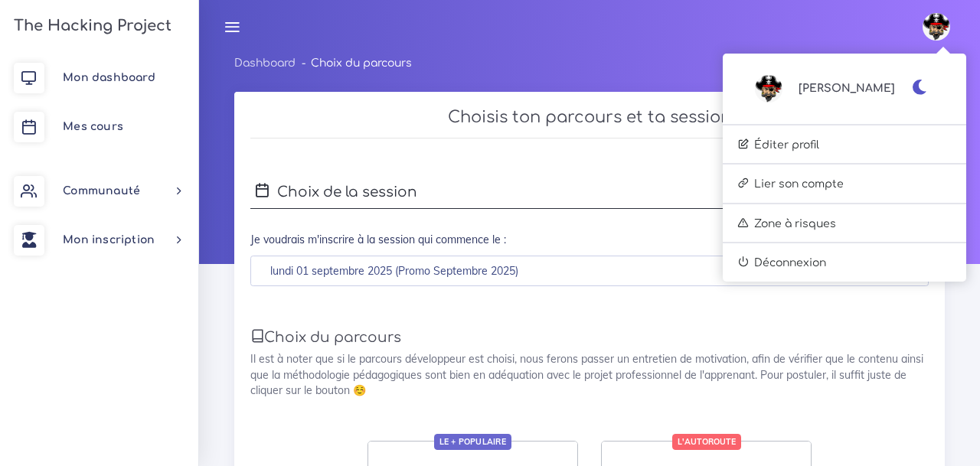
click at [623, 36] on div "Guillaume Éditer profil Lier son compte Zone à risques Déconnexion" at bounding box center [589, 27] width 753 height 54
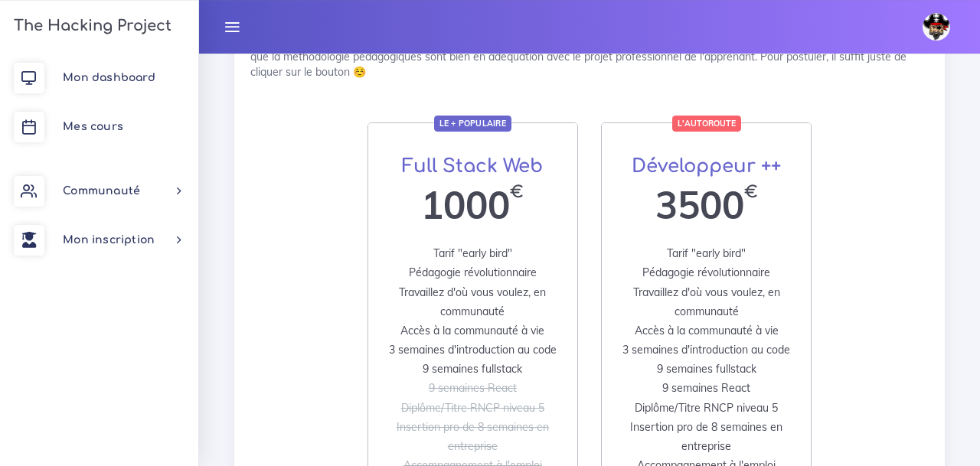
scroll to position [313, 0]
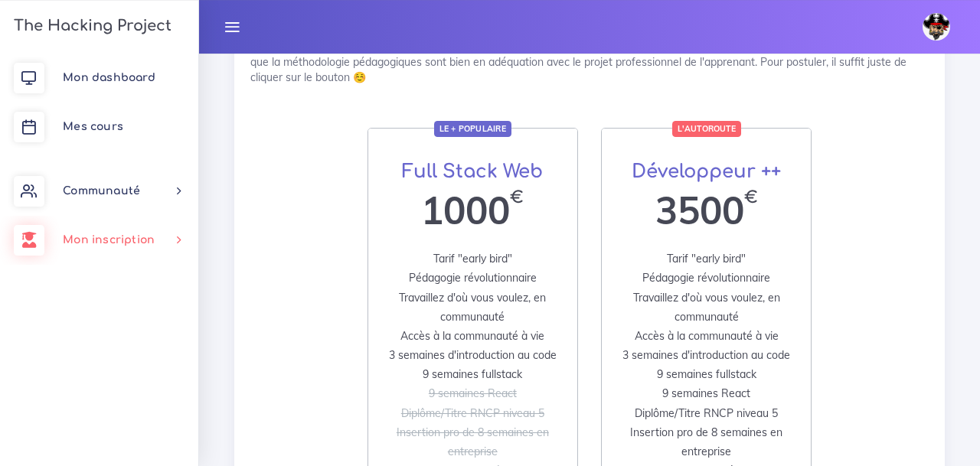
click at [158, 240] on link "Mon inscription" at bounding box center [99, 240] width 198 height 49
click at [154, 281] on link "Choisir un parcours" at bounding box center [96, 282] width 198 height 34
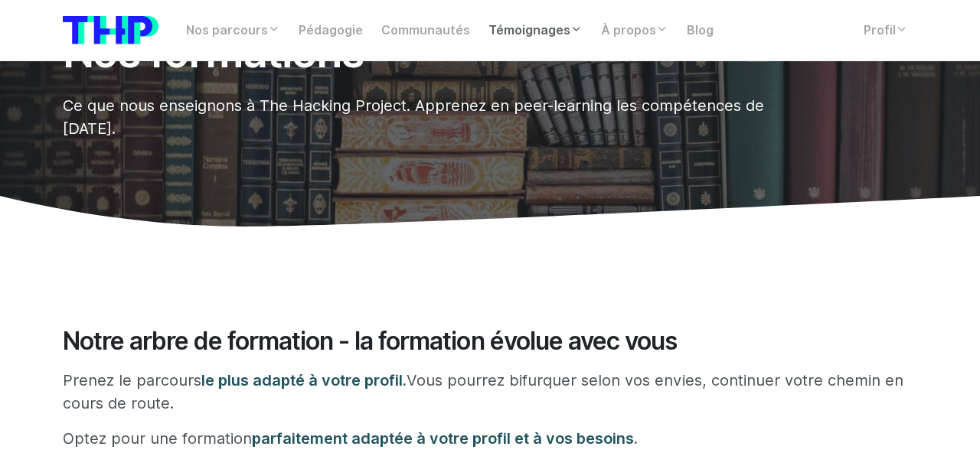
scroll to position [85, 0]
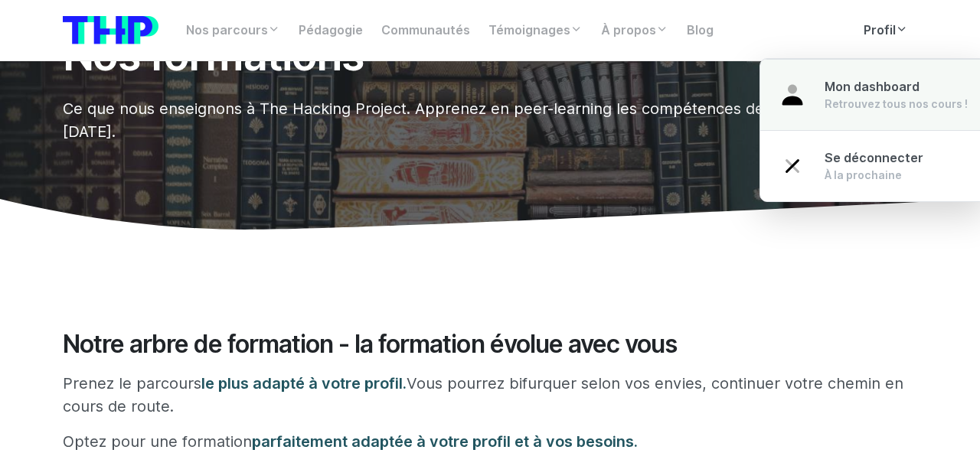
click at [835, 104] on div "Retrouvez tous nos cours !" at bounding box center [895, 103] width 143 height 15
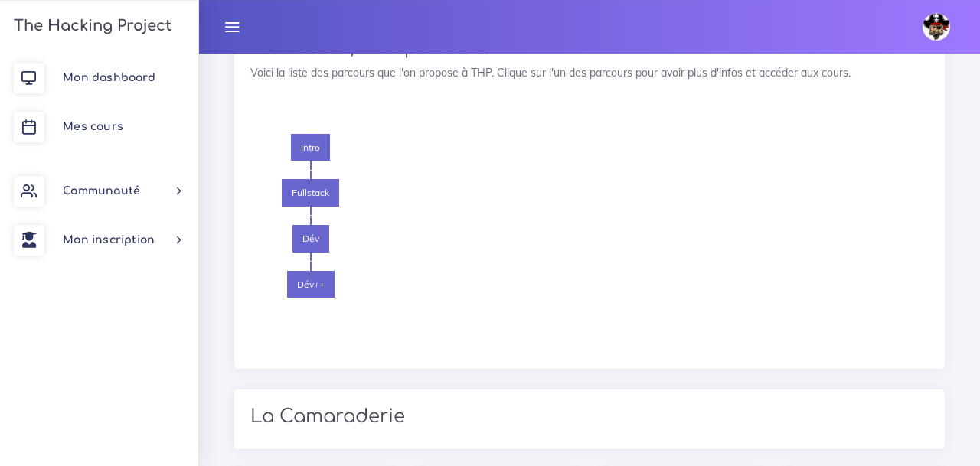
scroll to position [2000, 0]
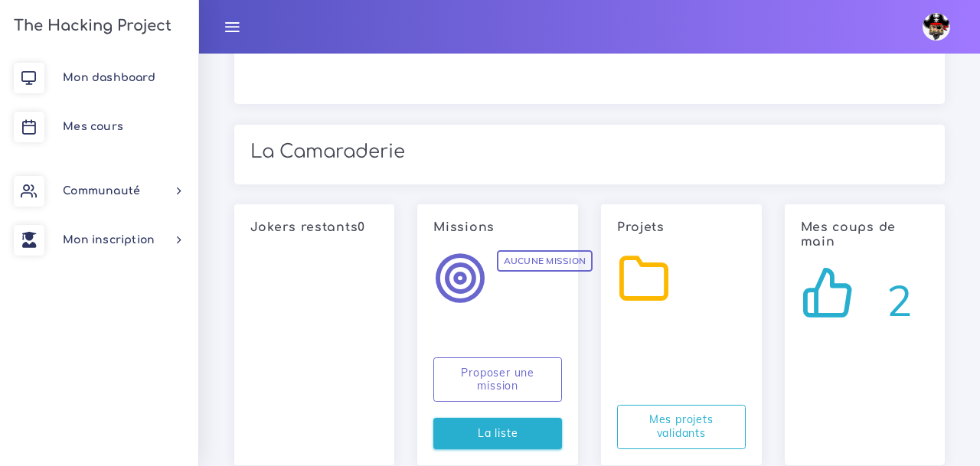
click at [517, 418] on link "La liste" at bounding box center [497, 433] width 129 height 31
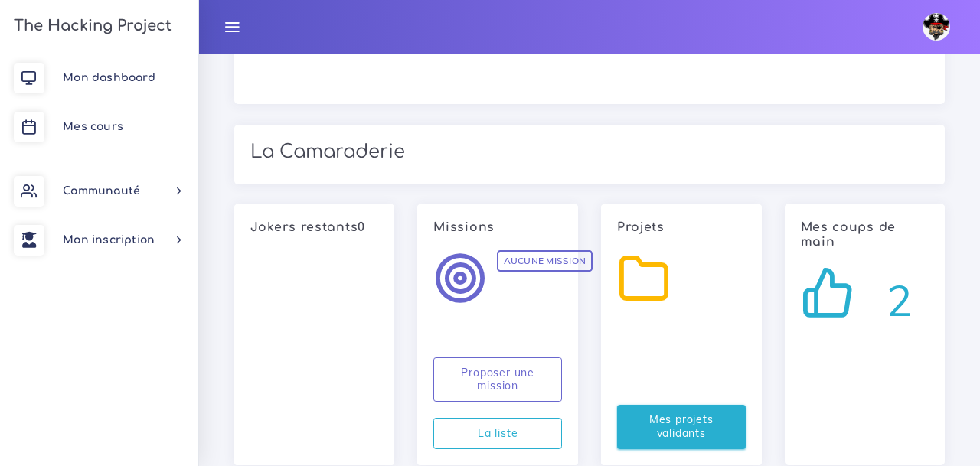
click at [677, 405] on link "Mes projets validants" at bounding box center [681, 427] width 129 height 44
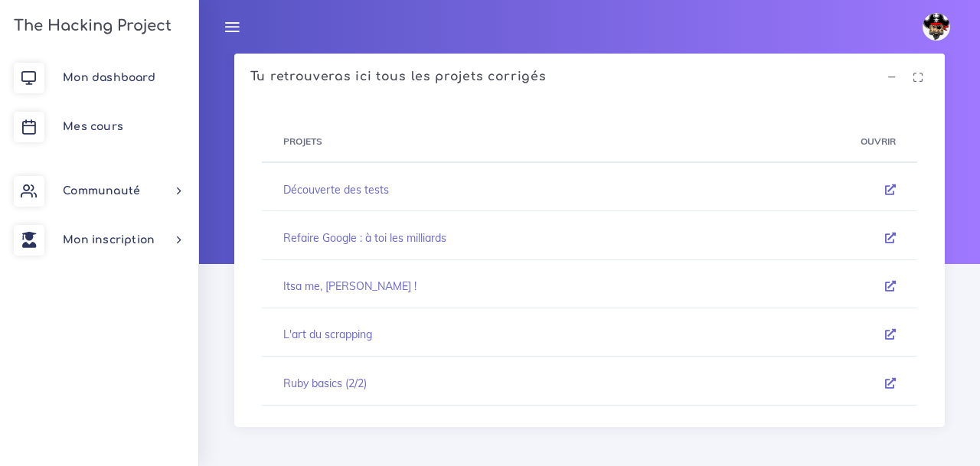
click at [356, 182] on td "Découverte des tests" at bounding box center [499, 189] width 475 height 43
click at [892, 193] on icon at bounding box center [890, 189] width 11 height 11
click at [886, 242] on icon at bounding box center [890, 238] width 11 height 11
click at [886, 383] on icon at bounding box center [890, 383] width 11 height 11
click at [149, 89] on link "Mon dashboard" at bounding box center [99, 78] width 198 height 49
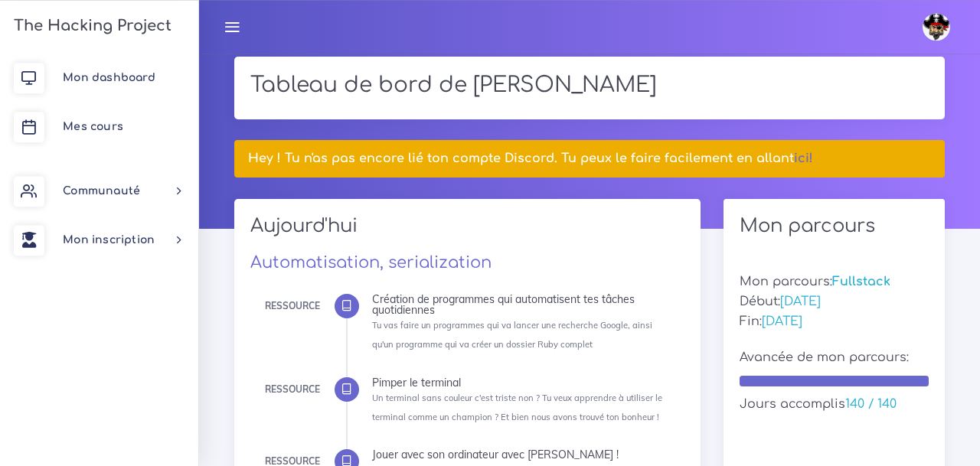
scroll to position [37, 0]
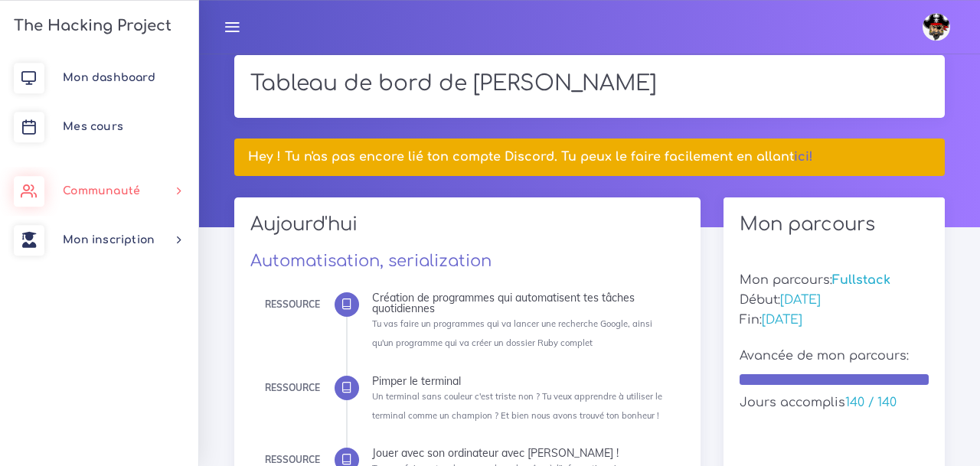
click at [116, 193] on span "Communauté" at bounding box center [101, 190] width 77 height 11
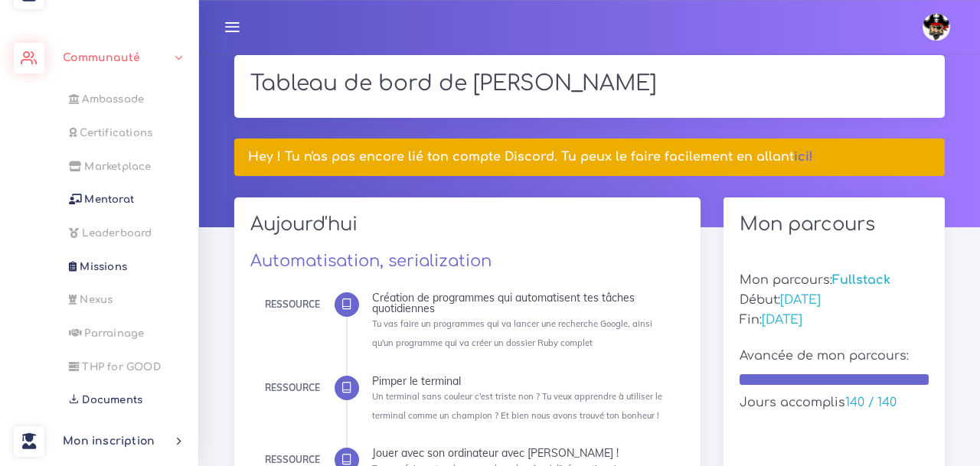
scroll to position [39, 0]
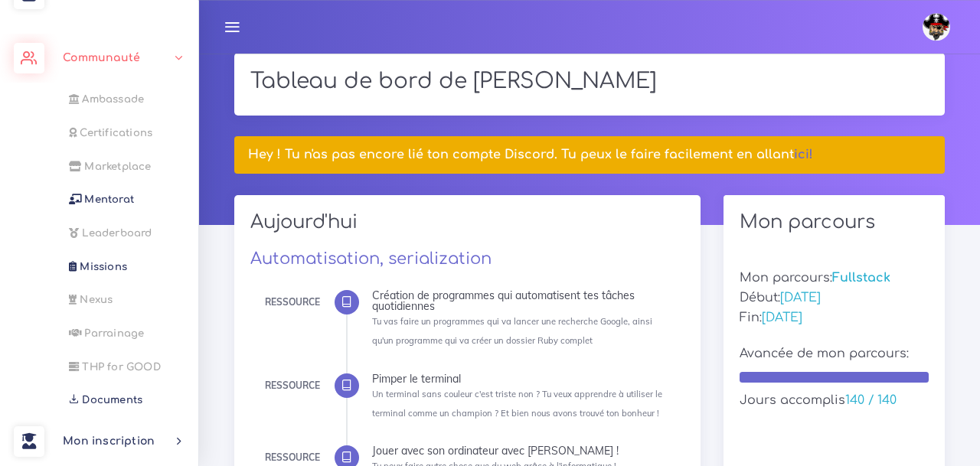
click at [110, 400] on span "Documents" at bounding box center [112, 399] width 60 height 11
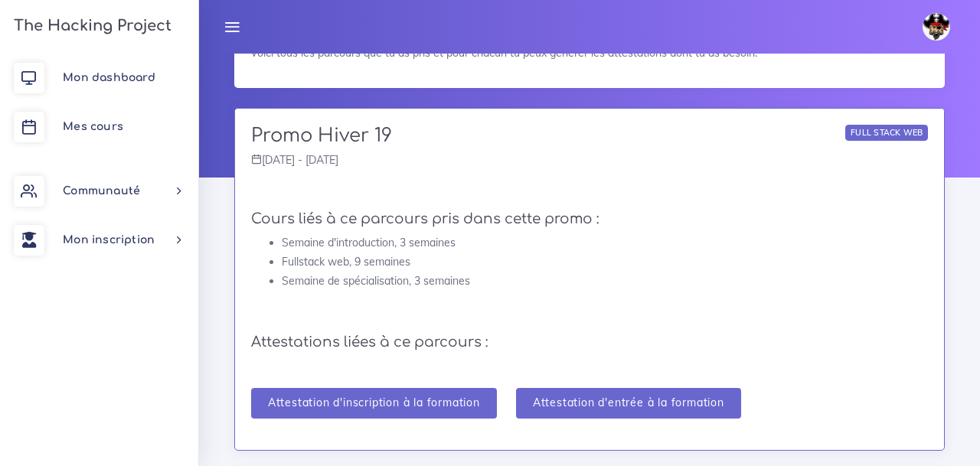
scroll to position [83, 0]
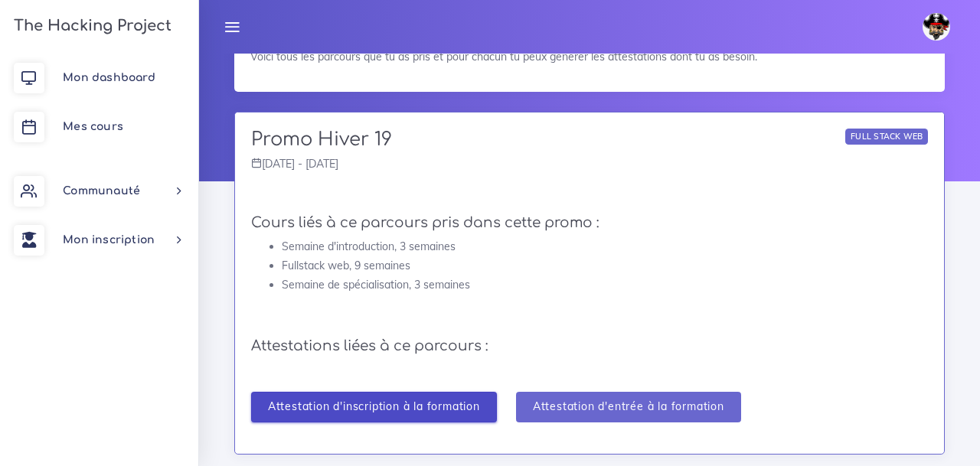
click at [375, 413] on input "Attestation d'inscription à la formation" at bounding box center [374, 407] width 246 height 31
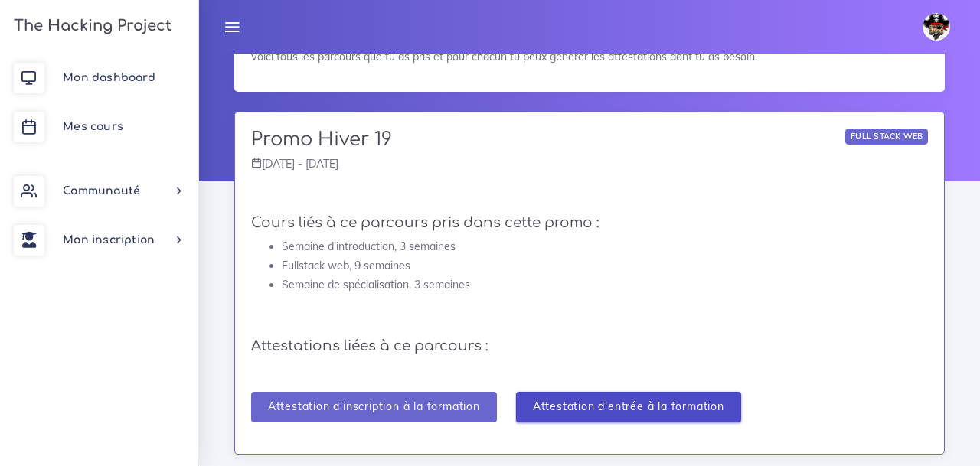
click at [606, 404] on input "Attestation d'entrée à la formation" at bounding box center [628, 407] width 225 height 31
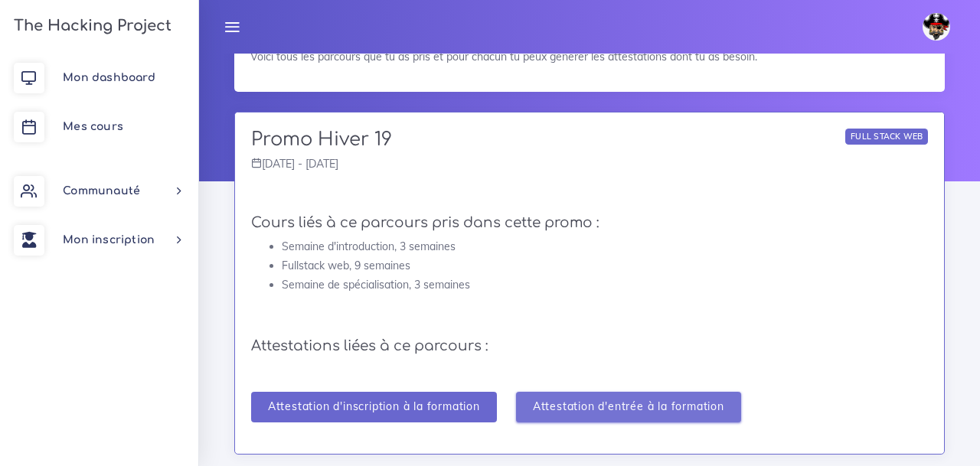
scroll to position [0, 0]
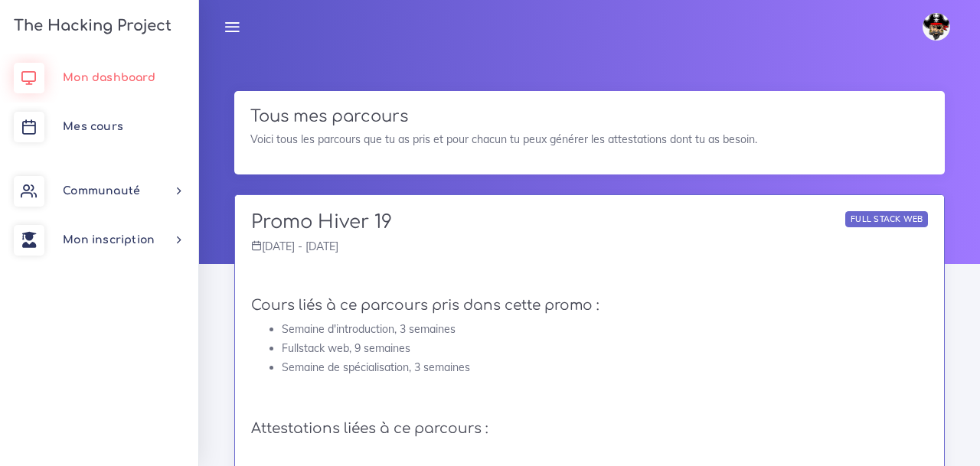
click at [99, 73] on span "Mon dashboard" at bounding box center [109, 77] width 93 height 11
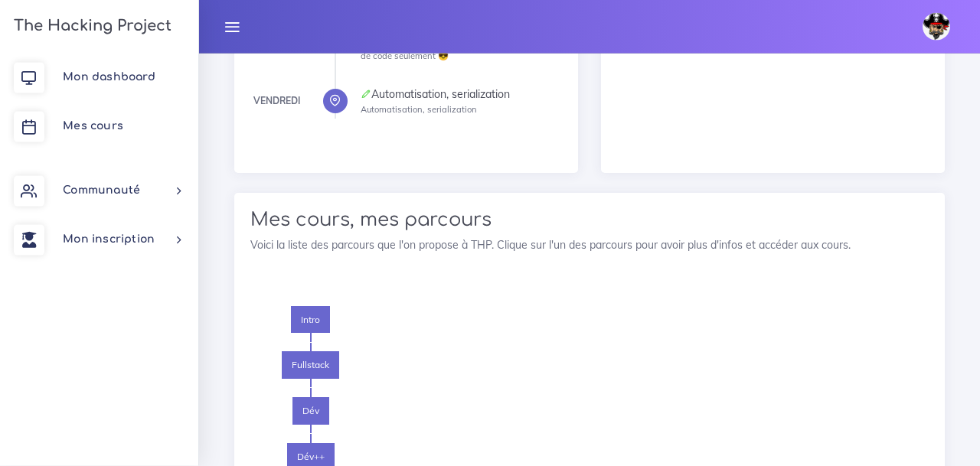
scroll to position [1551, 0]
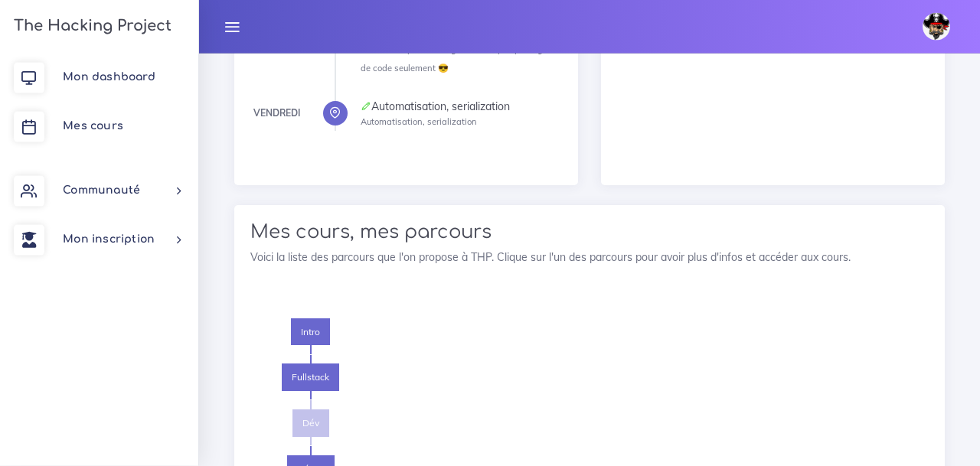
click at [318, 410] on span "Dév" at bounding box center [310, 424] width 37 height 28
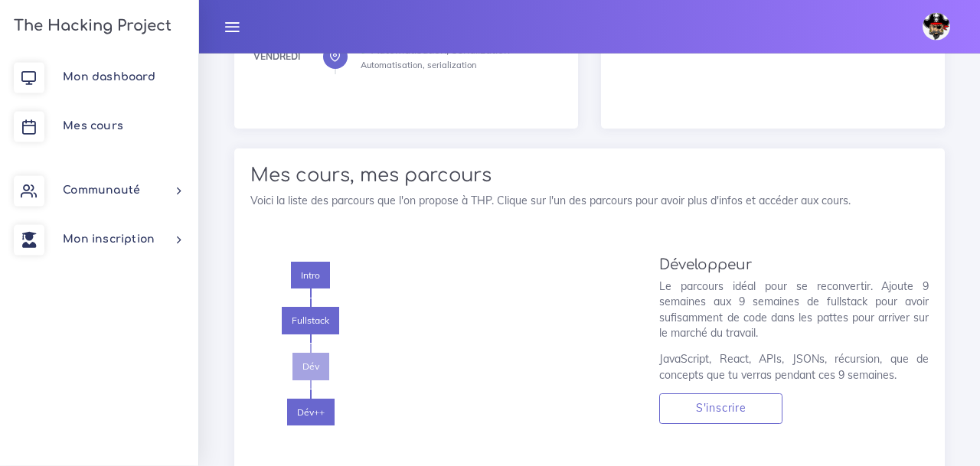
scroll to position [1607, 0]
click at [306, 308] on span "Fullstack" at bounding box center [310, 322] width 57 height 28
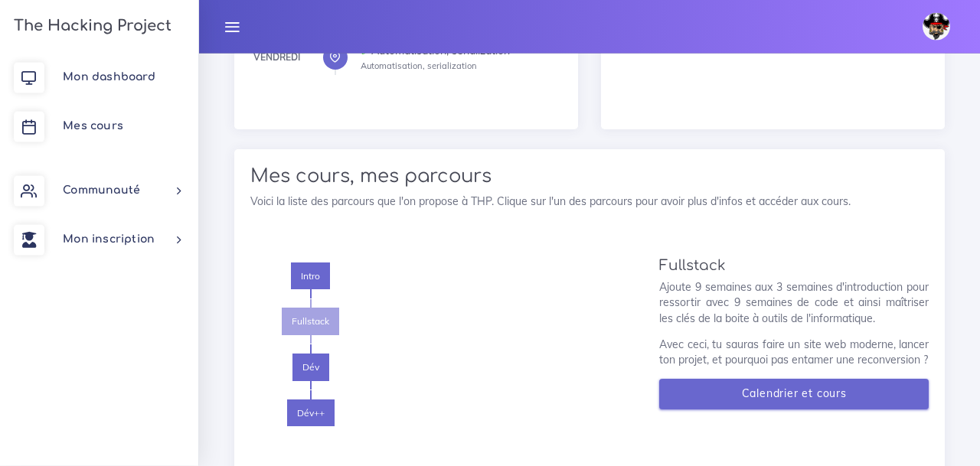
click at [798, 379] on link "Calendrier et cours" at bounding box center [793, 394] width 269 height 31
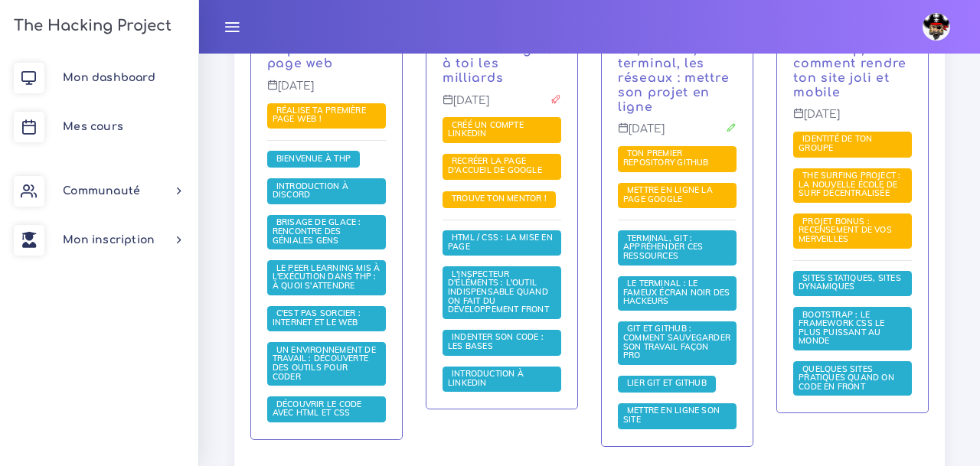
scroll to position [439, 0]
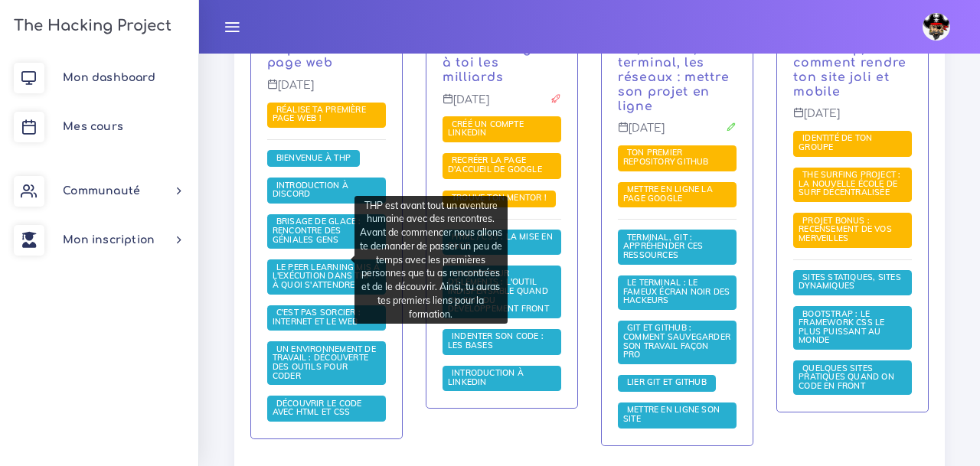
click at [318, 244] on span "Brisage de glace : rencontre des géniales gens" at bounding box center [316, 230] width 89 height 28
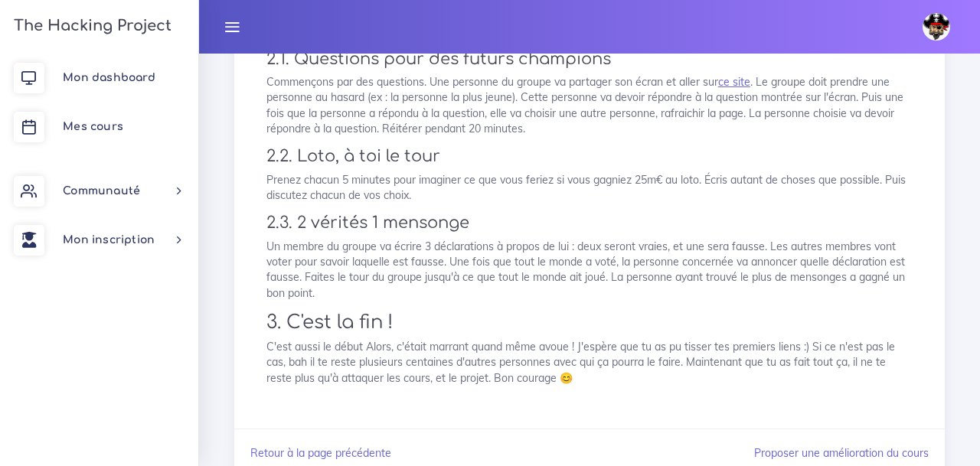
scroll to position [487, 0]
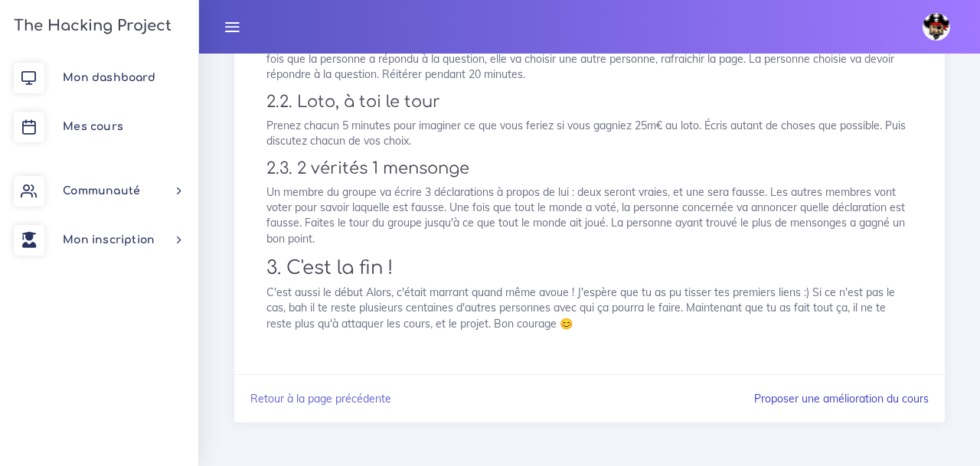
click at [796, 398] on link "Proposer une amélioration du cours" at bounding box center [841, 399] width 175 height 14
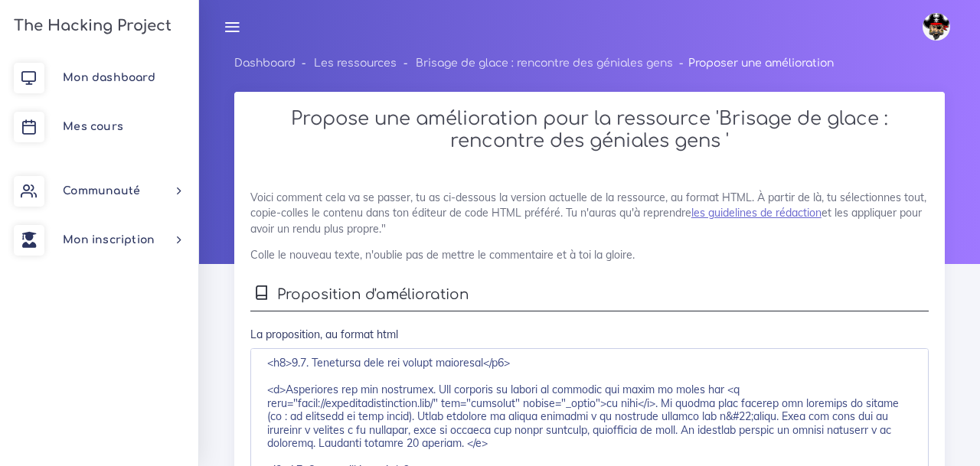
scroll to position [439, 0]
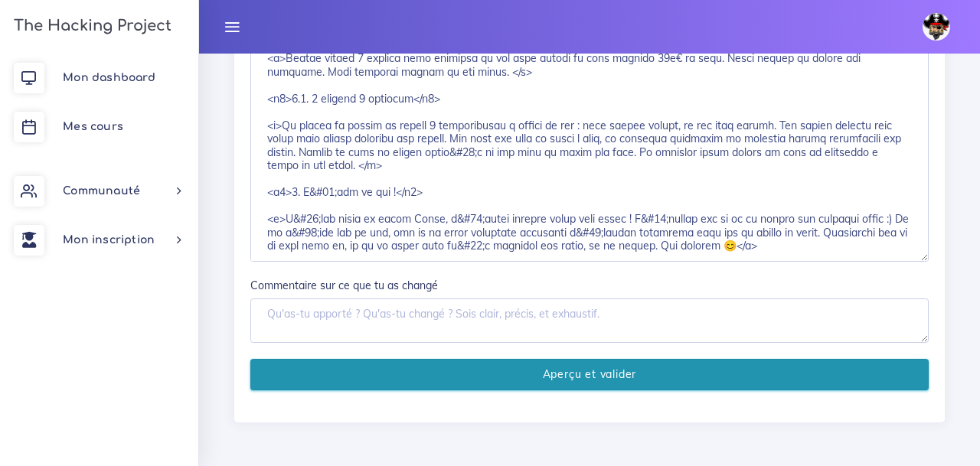
click at [632, 383] on button "Aperçu et valider" at bounding box center [589, 374] width 678 height 31
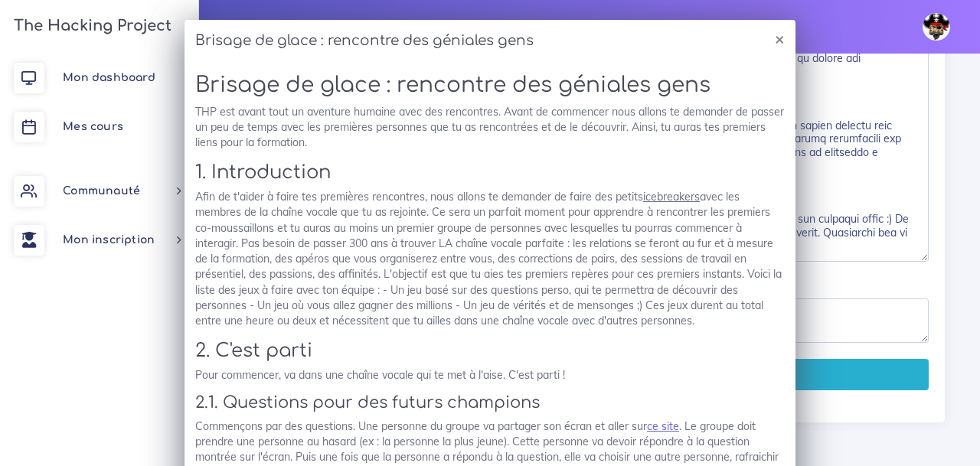
drag, startPoint x: 726, startPoint y: 38, endPoint x: 487, endPoint y: 33, distance: 239.6
click at [480, 33] on div "Brisage de glace : rencontre des géniales gens ×" at bounding box center [489, 41] width 611 height 43
click at [905, 253] on div "Brisage de glace : rencontre des géniales gens × Brisage de glace : rencontre d…" at bounding box center [490, 233] width 980 height 466
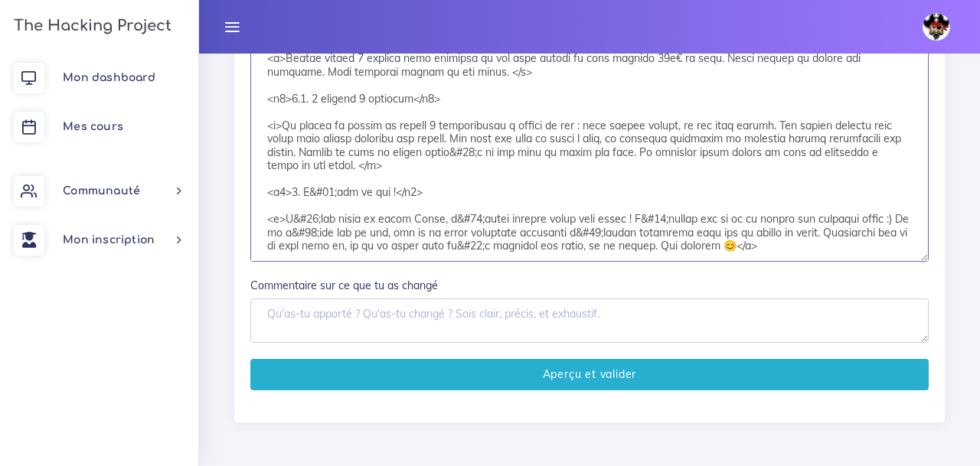
click at [579, 243] on textarea at bounding box center [589, 86] width 678 height 353
